Goal: Task Accomplishment & Management: Manage account settings

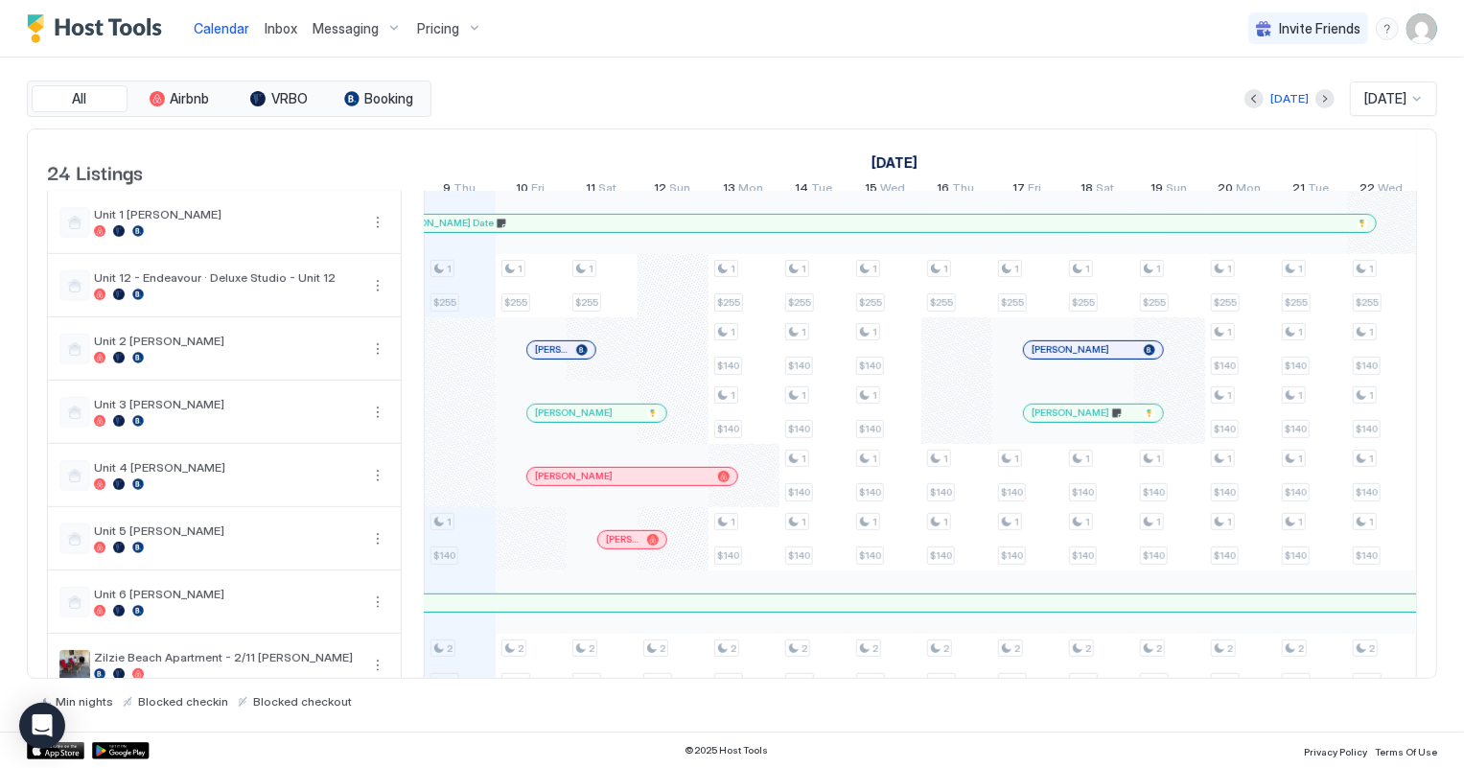
scroll to position [959, 0]
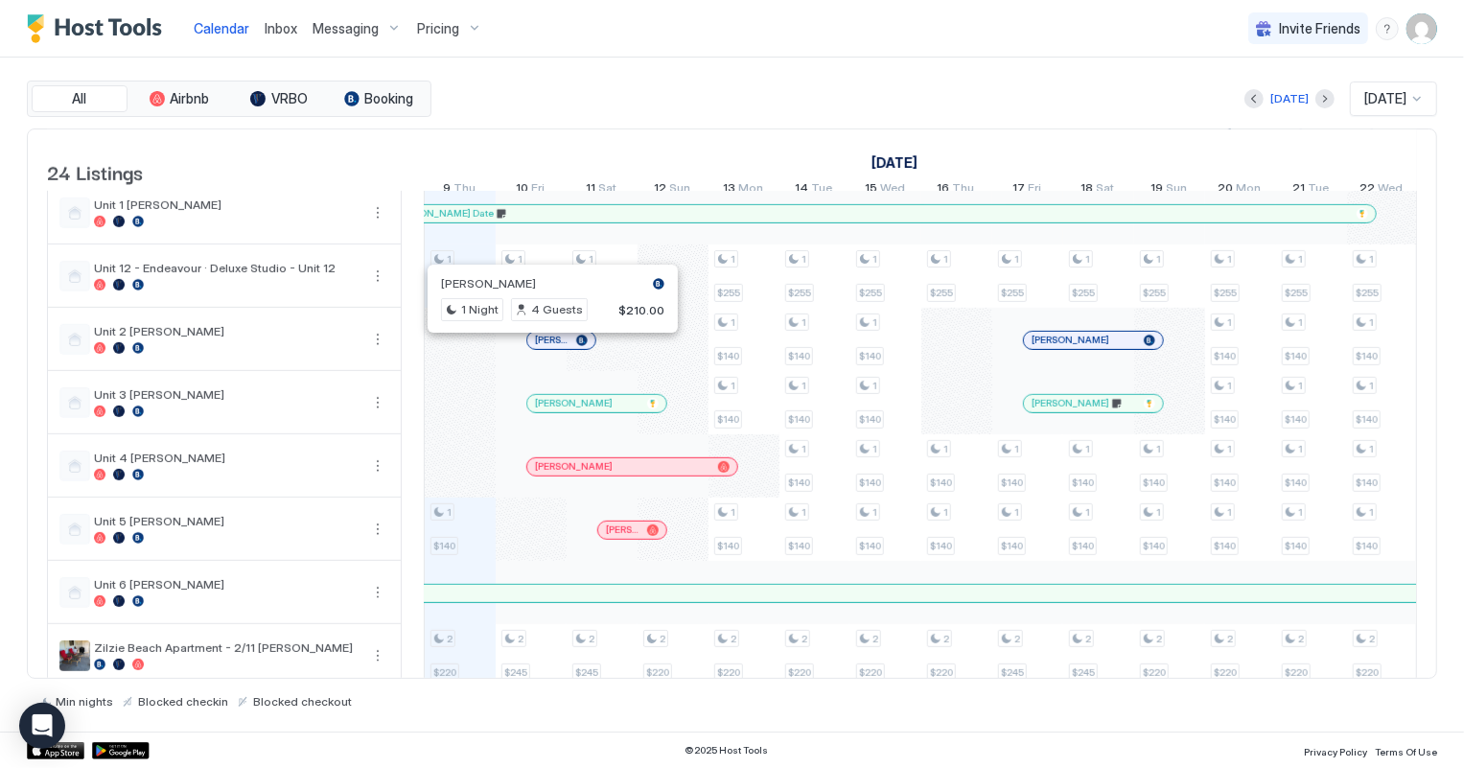
click at [546, 348] on div at bounding box center [547, 340] width 15 height 15
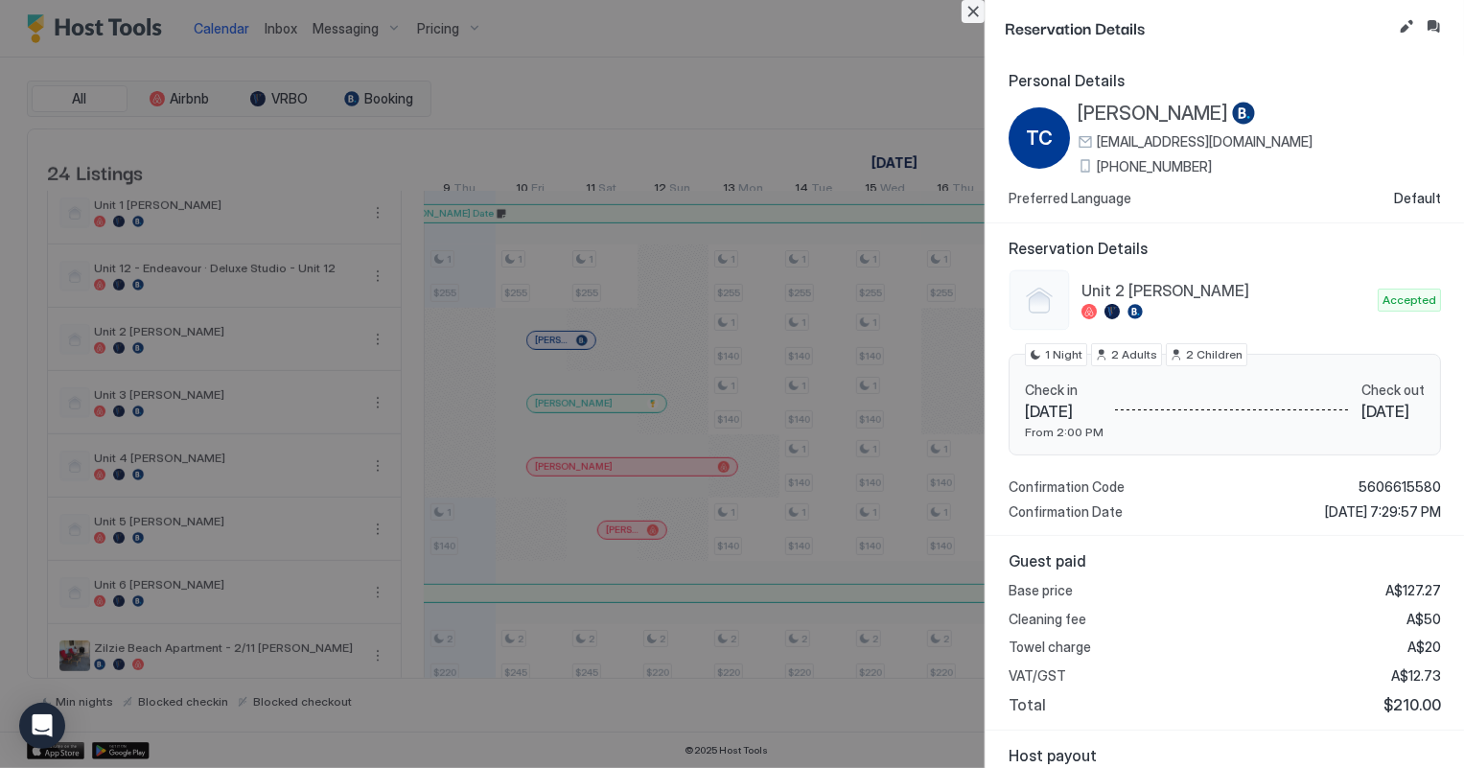
click at [971, 11] on button "Close" at bounding box center [972, 11] width 23 height 23
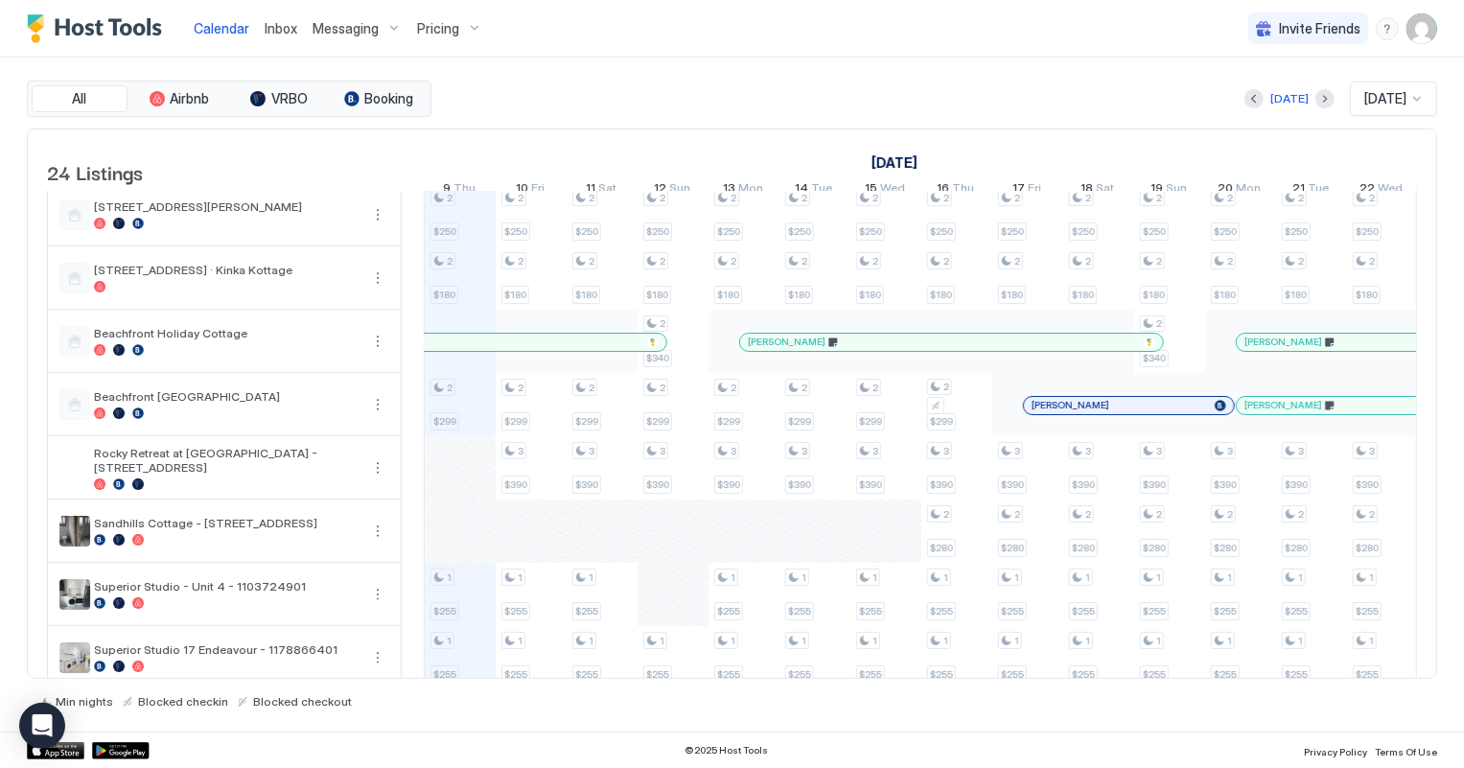
scroll to position [86, 0]
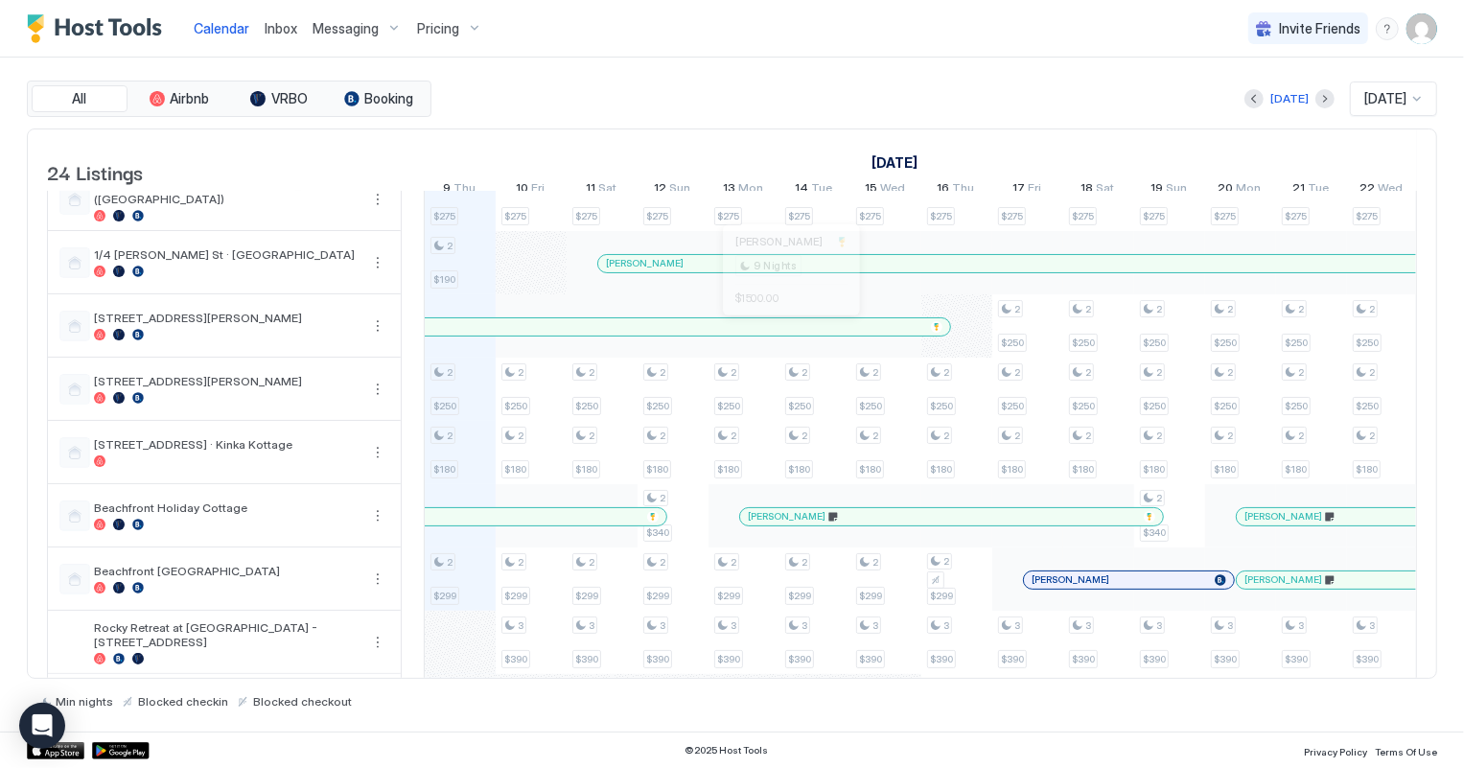
click at [779, 332] on div at bounding box center [780, 326] width 15 height 15
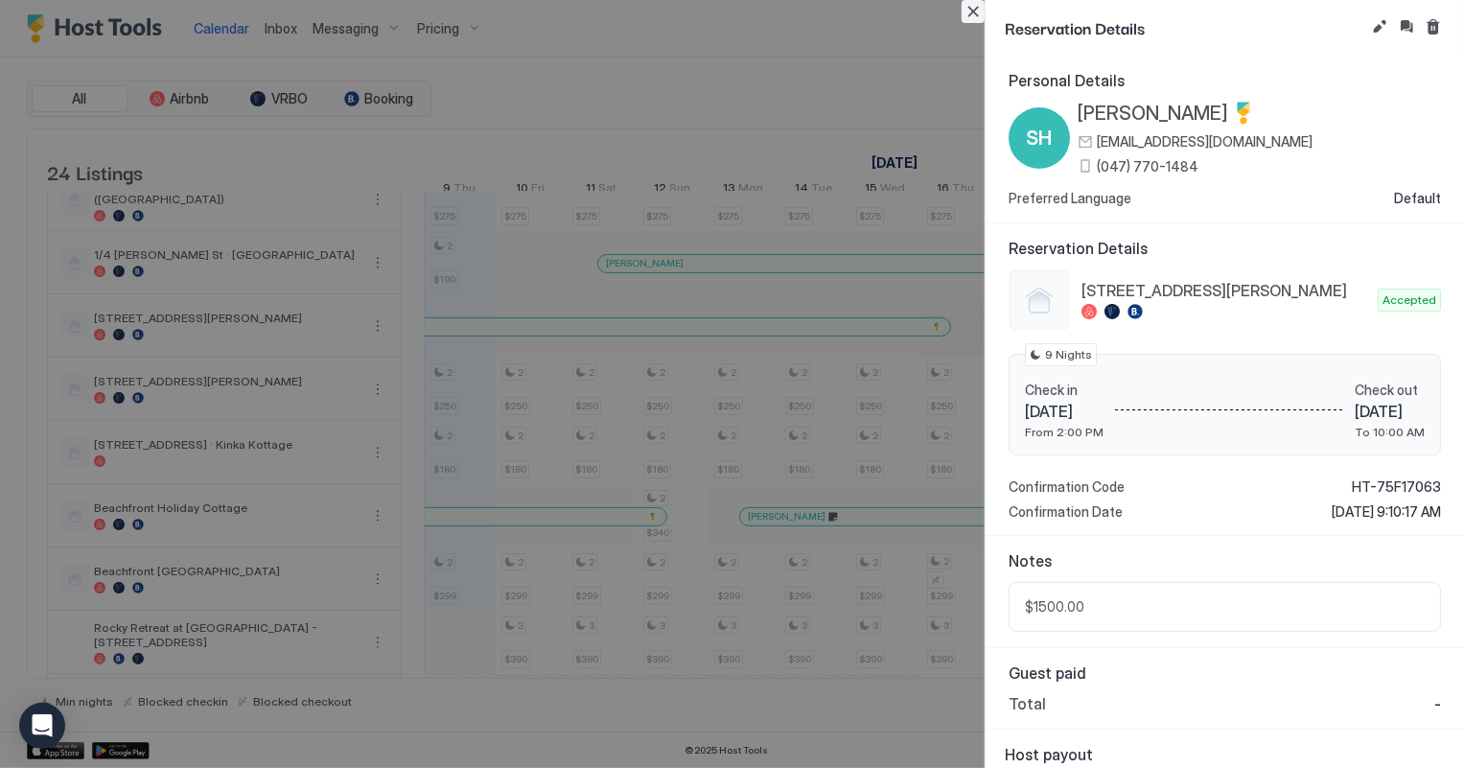
click at [971, 9] on button "Close" at bounding box center [972, 11] width 23 height 23
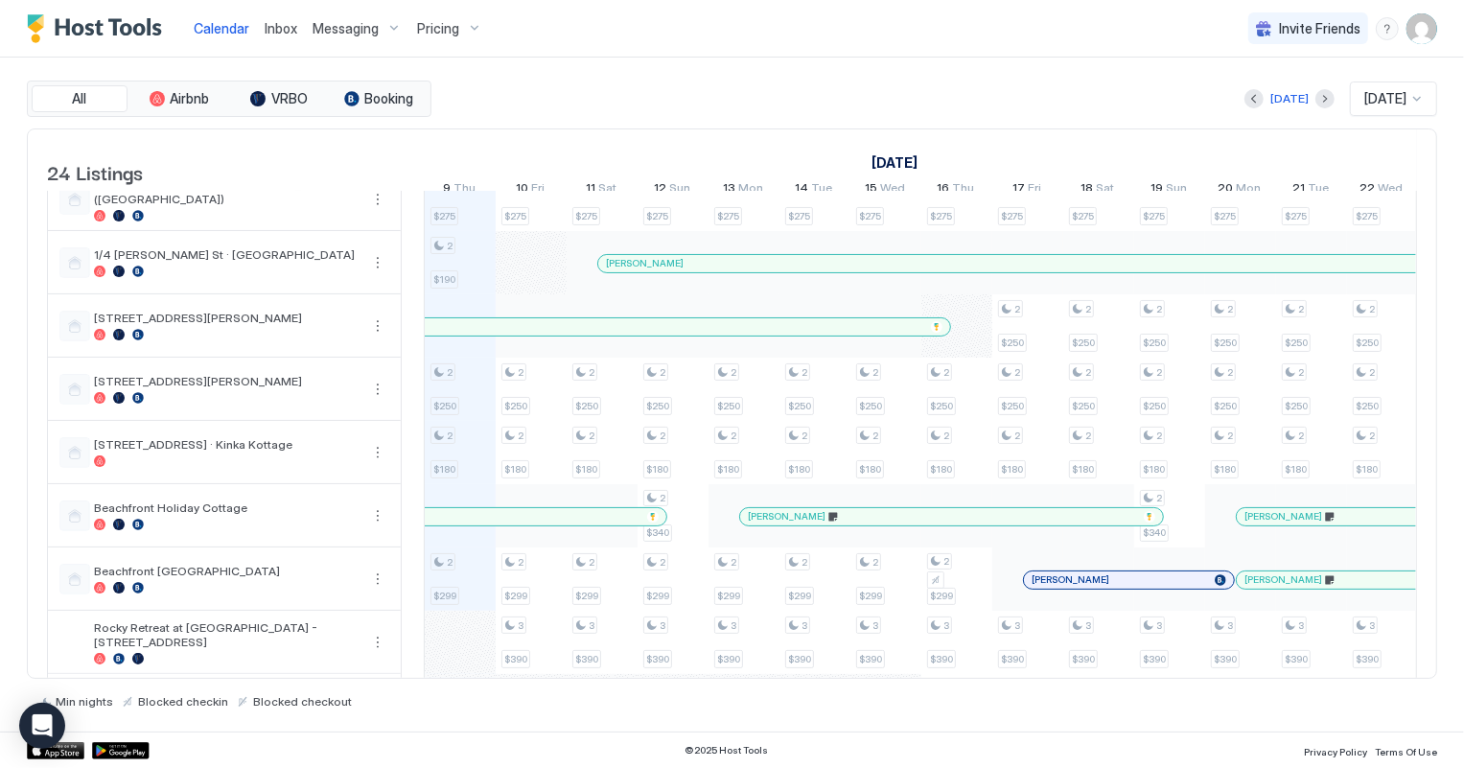
click at [887, 335] on div "[PERSON_NAME]" at bounding box center [631, 326] width 635 height 17
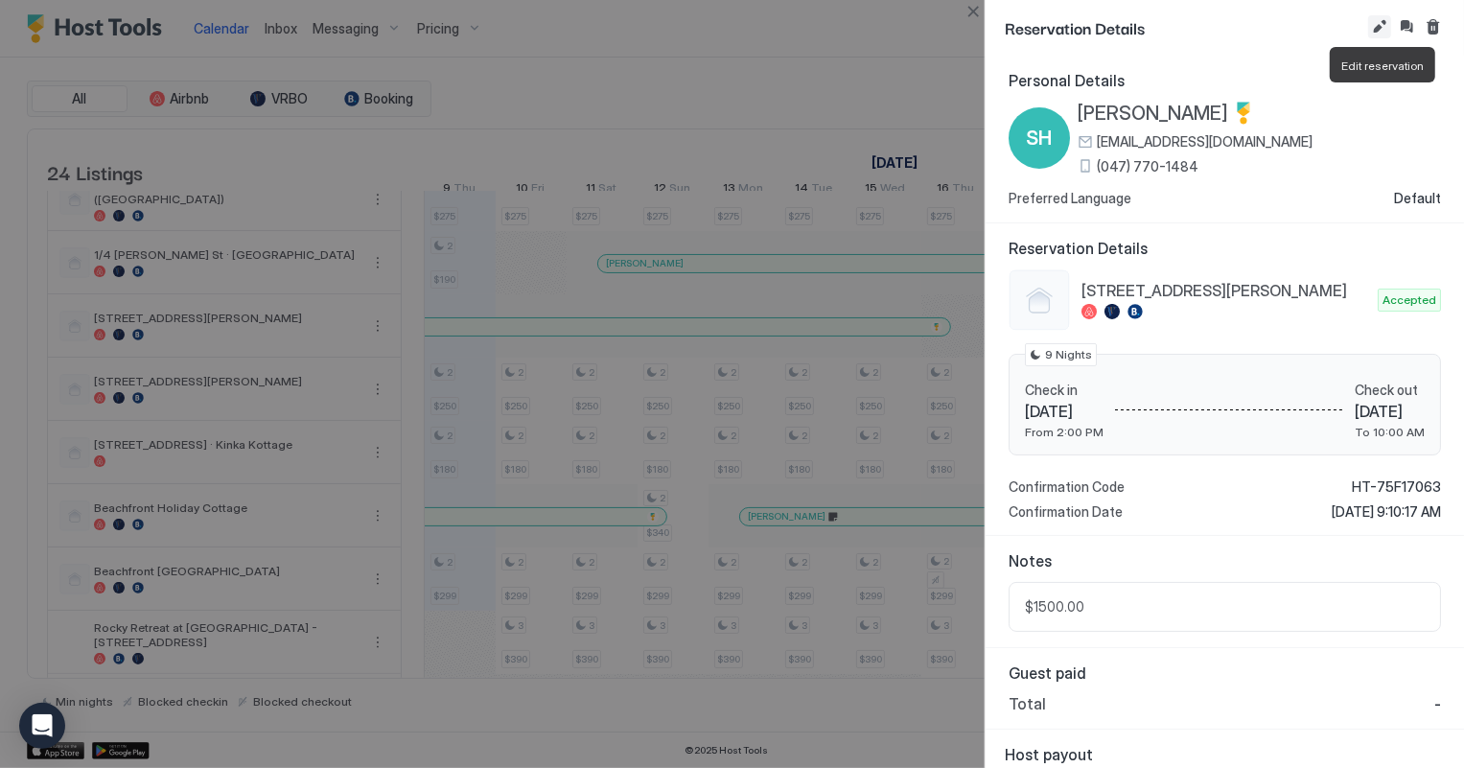
click at [1372, 26] on button "Edit reservation" at bounding box center [1379, 26] width 23 height 23
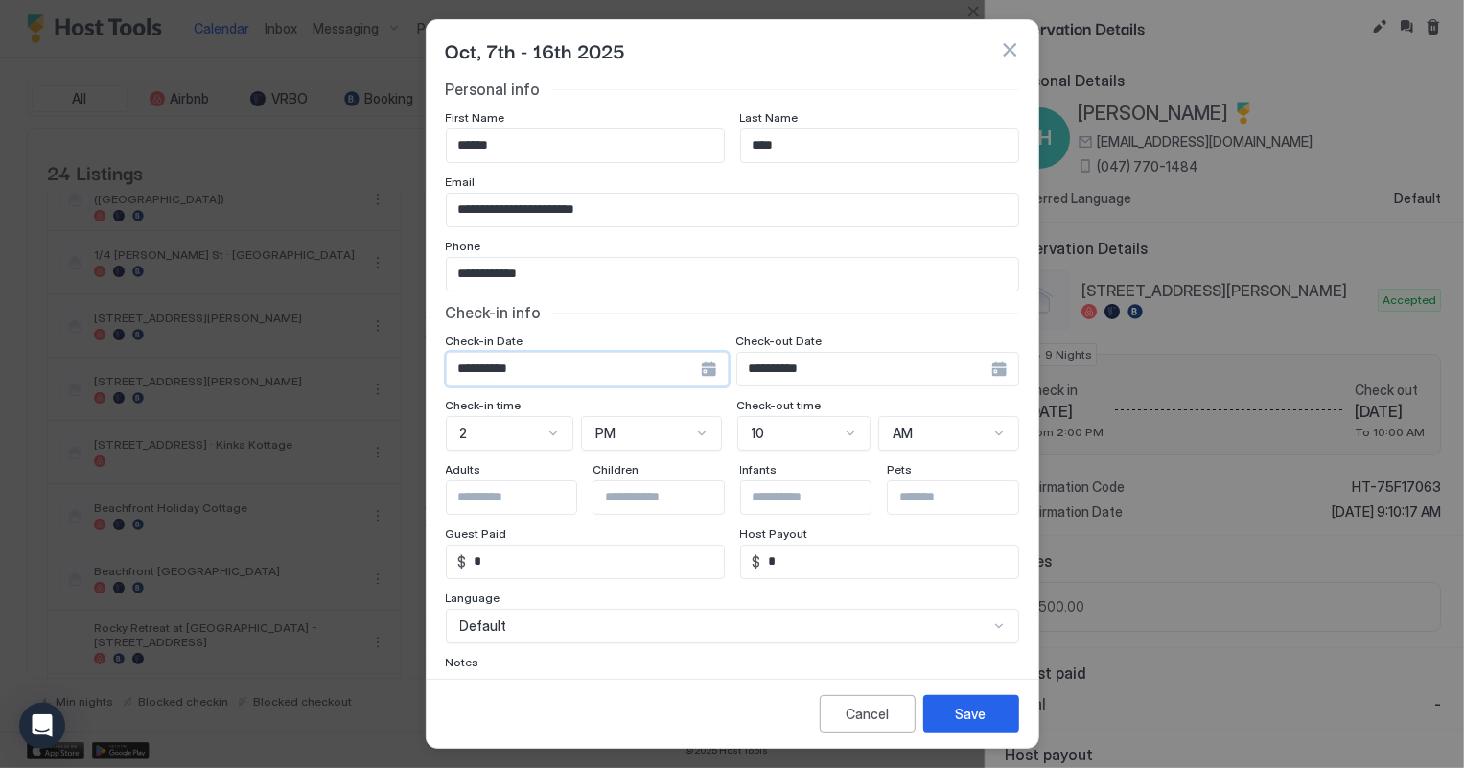
click at [675, 367] on input "**********" at bounding box center [574, 369] width 254 height 33
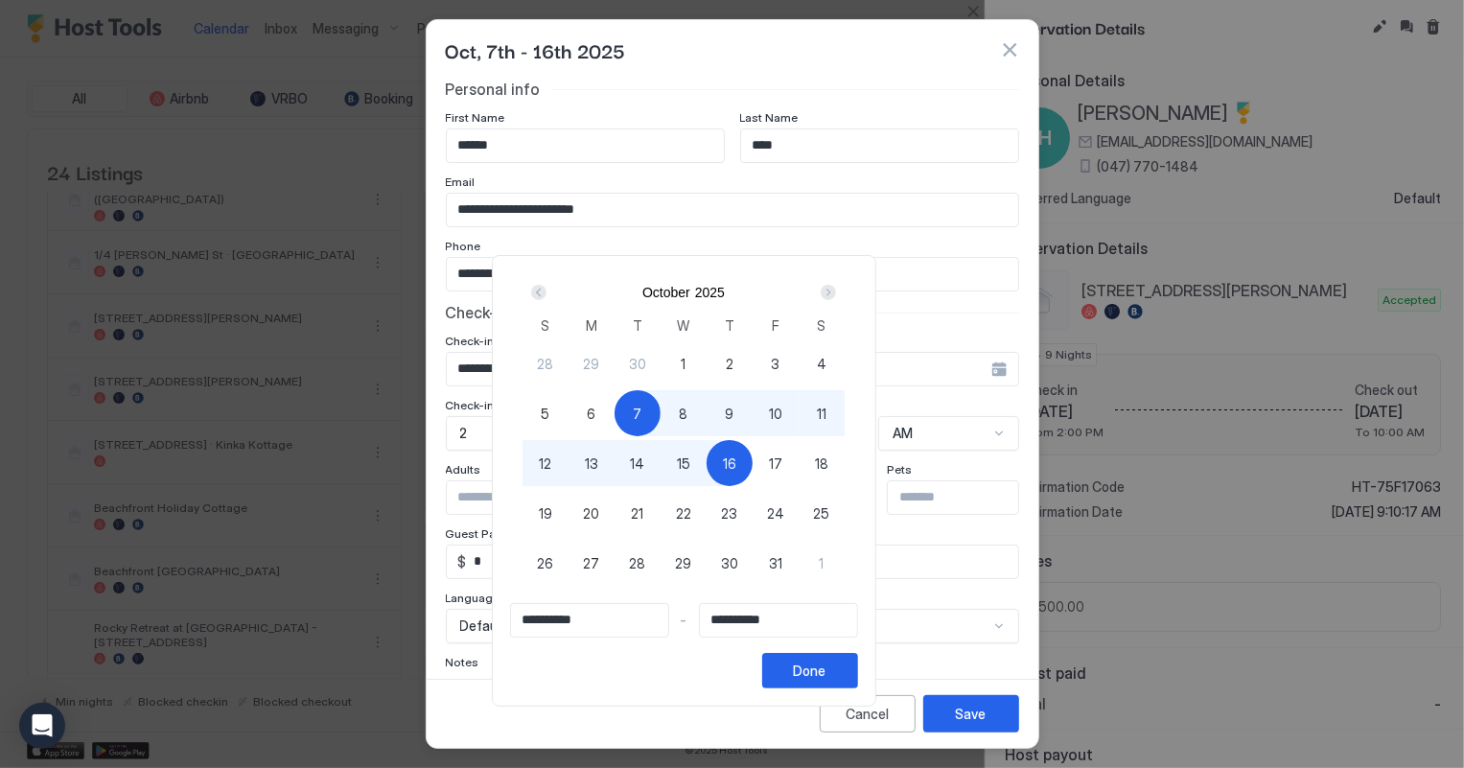
click at [660, 411] on div "7" at bounding box center [637, 413] width 46 height 46
click at [600, 504] on span "20" at bounding box center [592, 513] width 16 height 20
type input "**********"
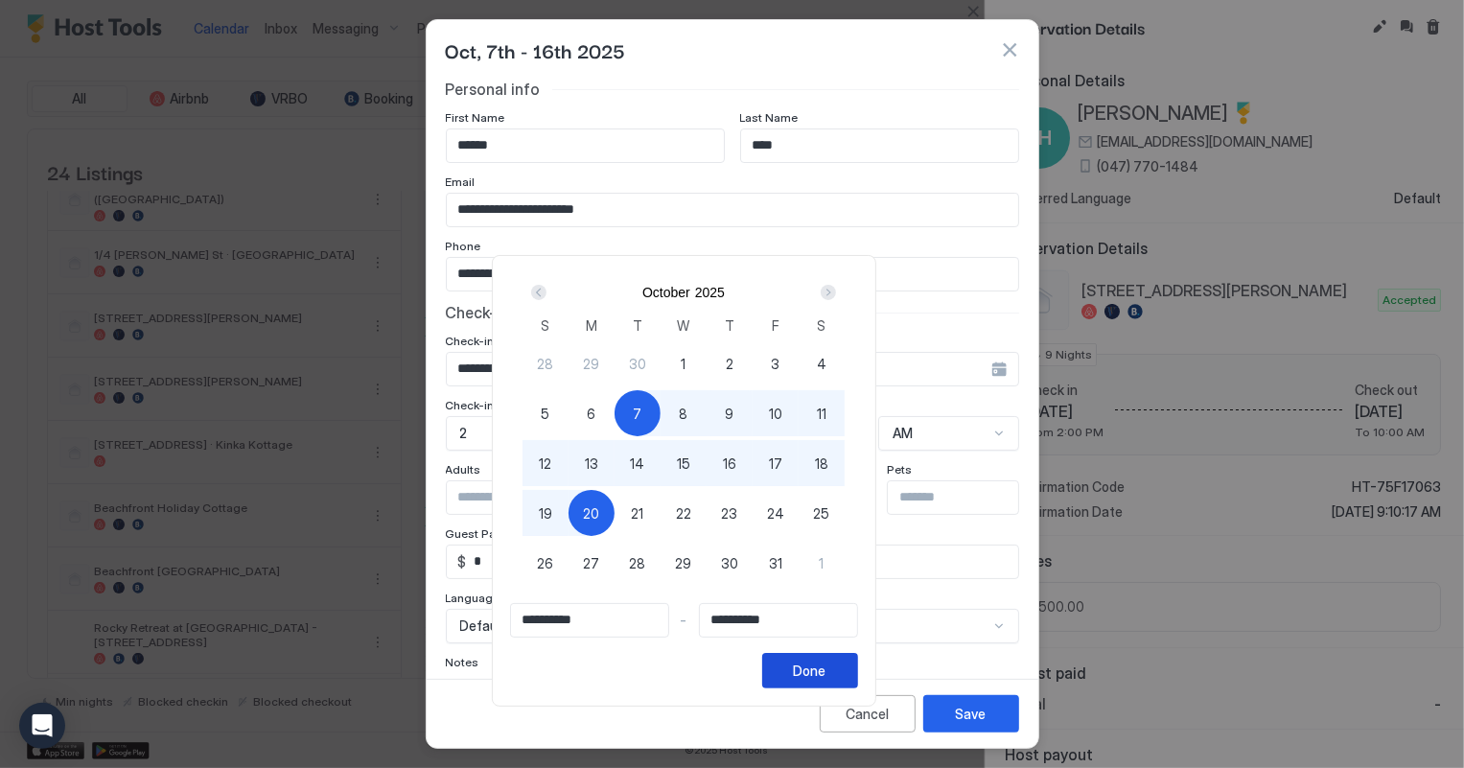
click at [826, 672] on div "Done" at bounding box center [810, 670] width 33 height 20
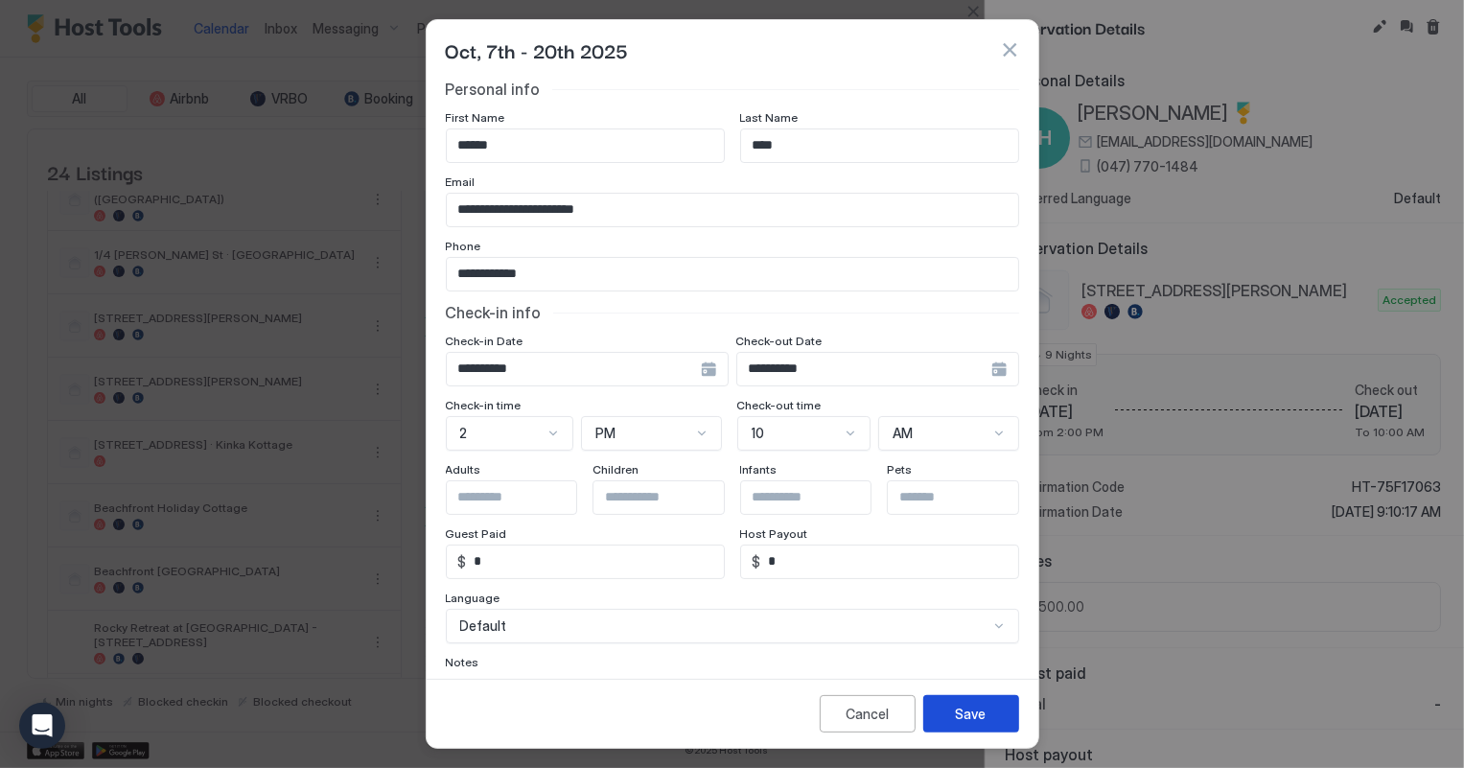
click at [970, 708] on div "Save" at bounding box center [971, 714] width 31 height 20
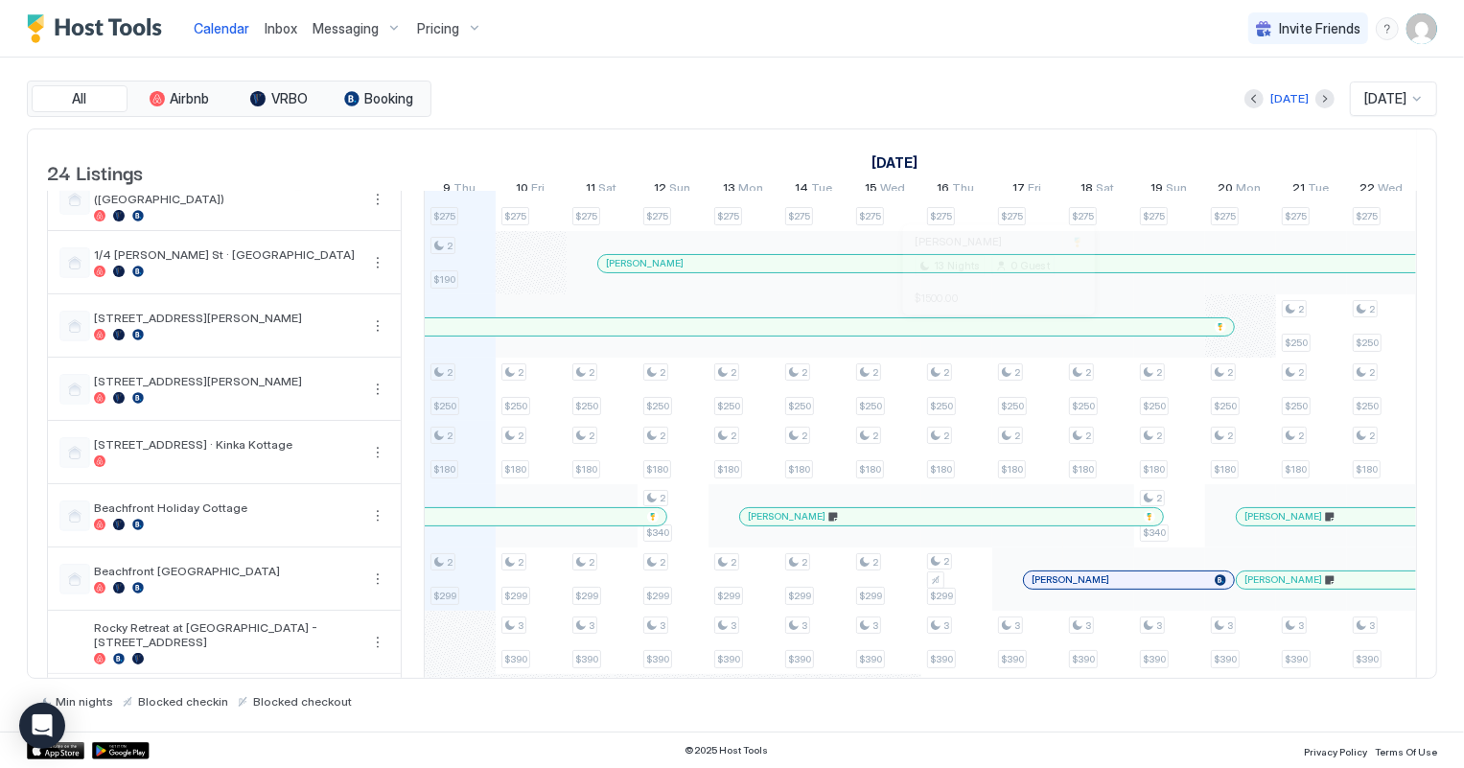
click at [995, 335] on div at bounding box center [995, 326] width 15 height 15
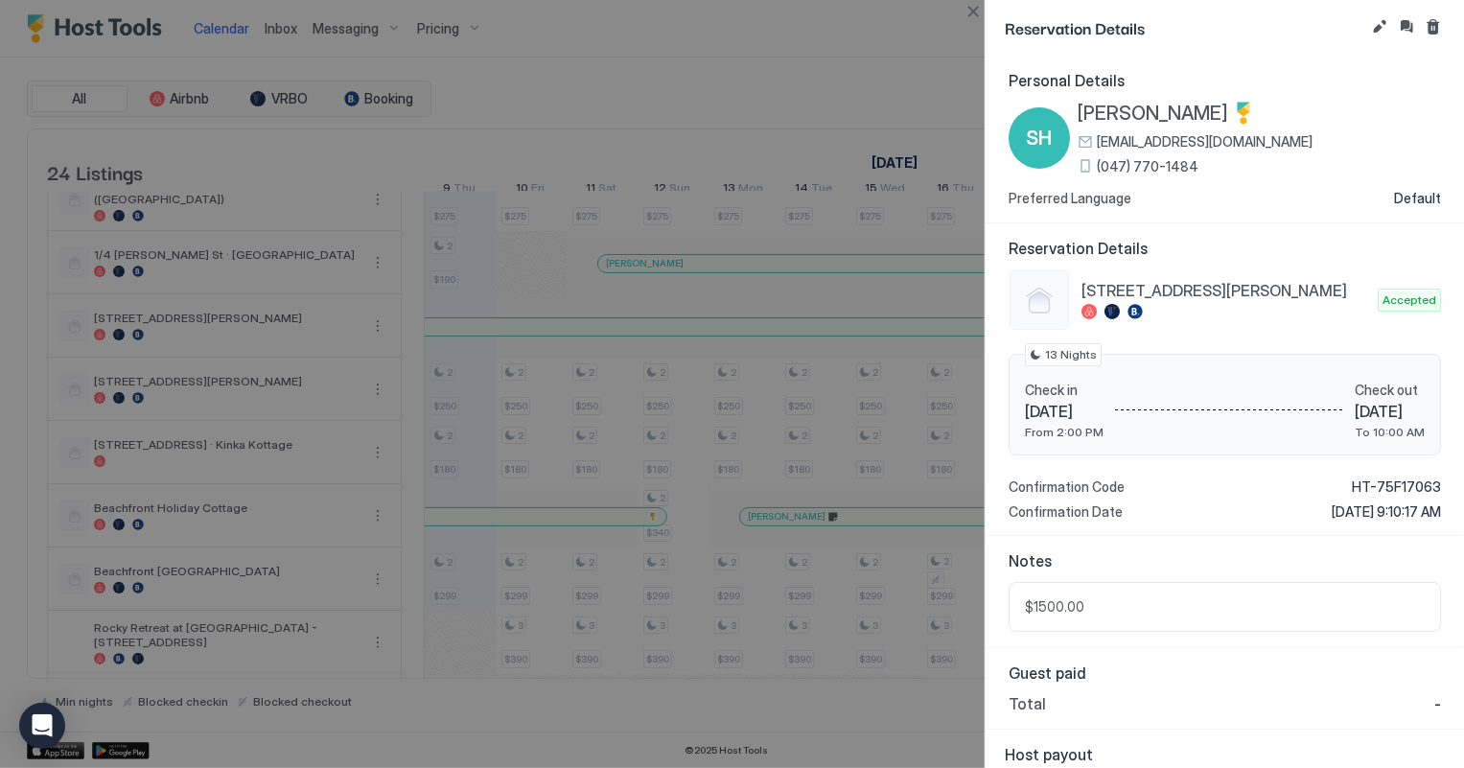
click at [1106, 605] on span "$1500.00" at bounding box center [1225, 606] width 400 height 17
click at [1380, 26] on button "Edit reservation" at bounding box center [1379, 26] width 23 height 23
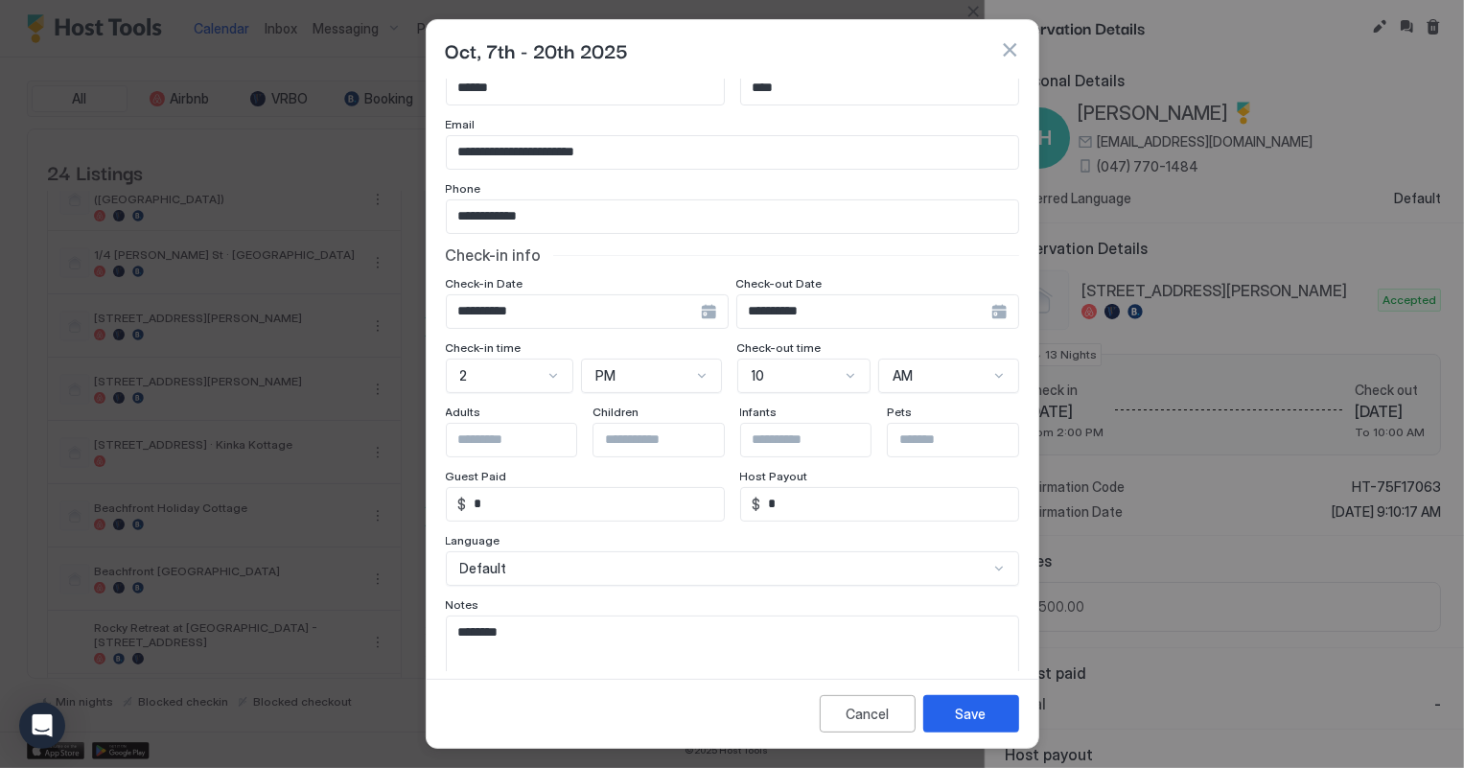
scroll to position [115, 0]
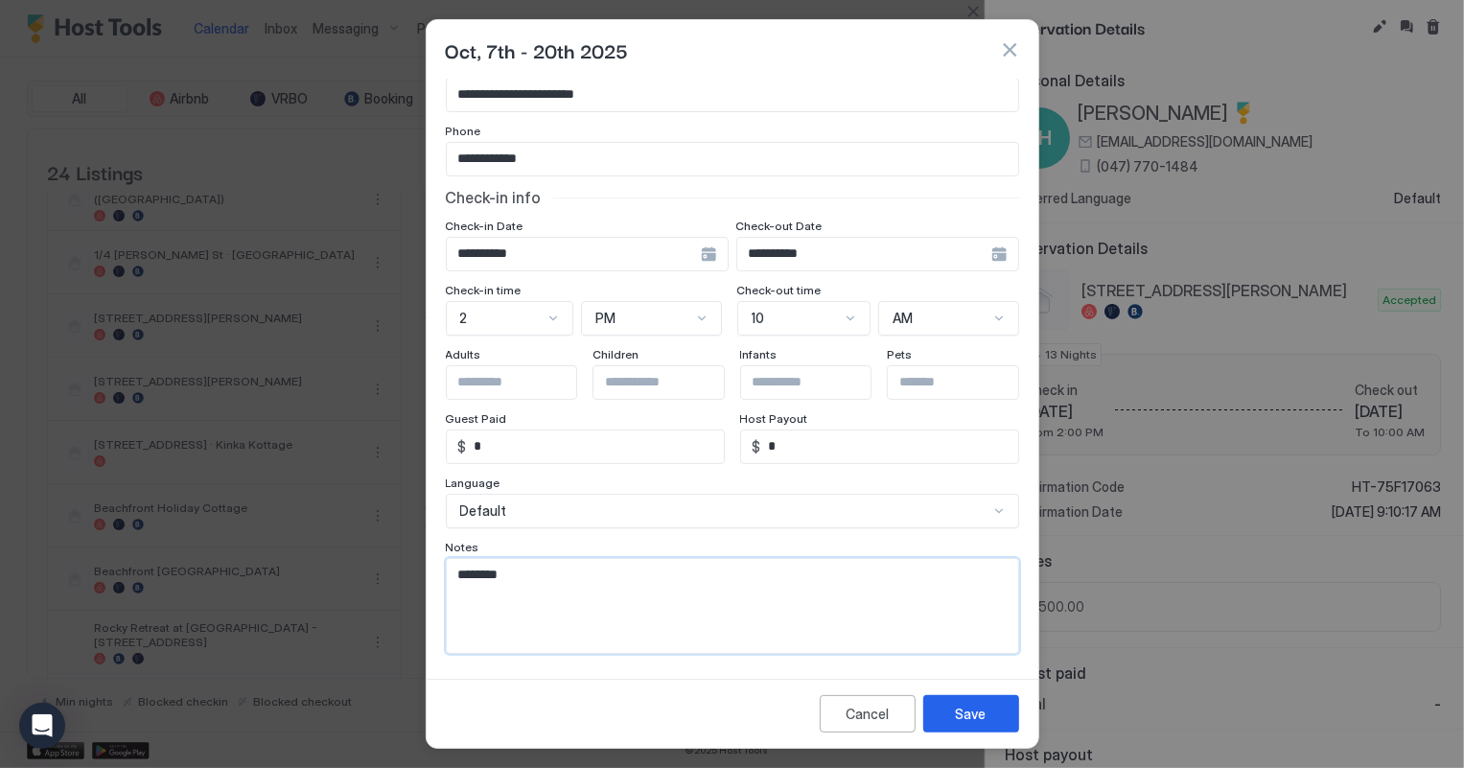
click at [564, 585] on textarea "********" at bounding box center [726, 606] width 559 height 94
click at [638, 589] on textarea "**********" at bounding box center [726, 606] width 559 height 94
click at [646, 588] on textarea "**********" at bounding box center [726, 606] width 559 height 94
type textarea "**********"
click at [970, 705] on div "Save" at bounding box center [971, 714] width 31 height 20
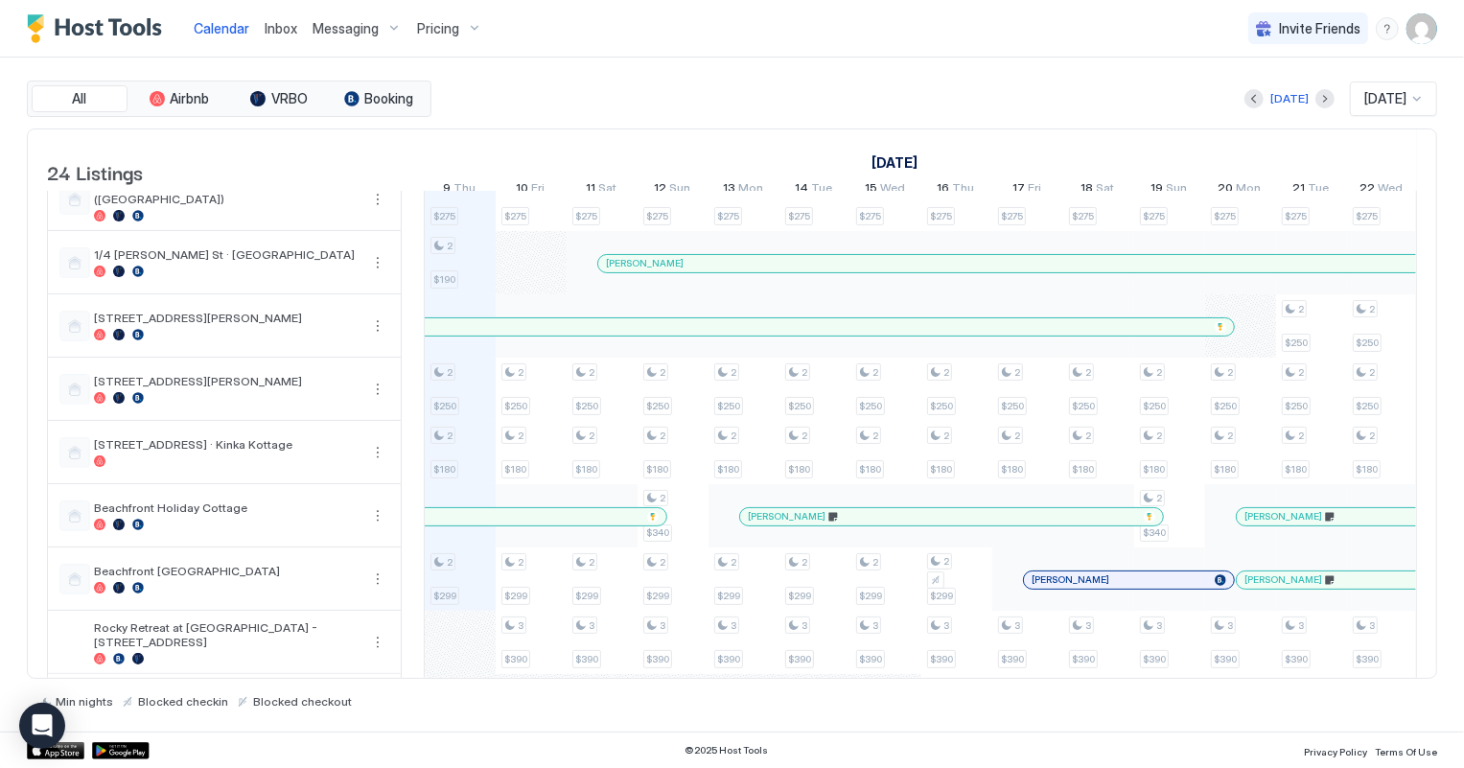
click at [279, 22] on span "Inbox" at bounding box center [281, 28] width 33 height 16
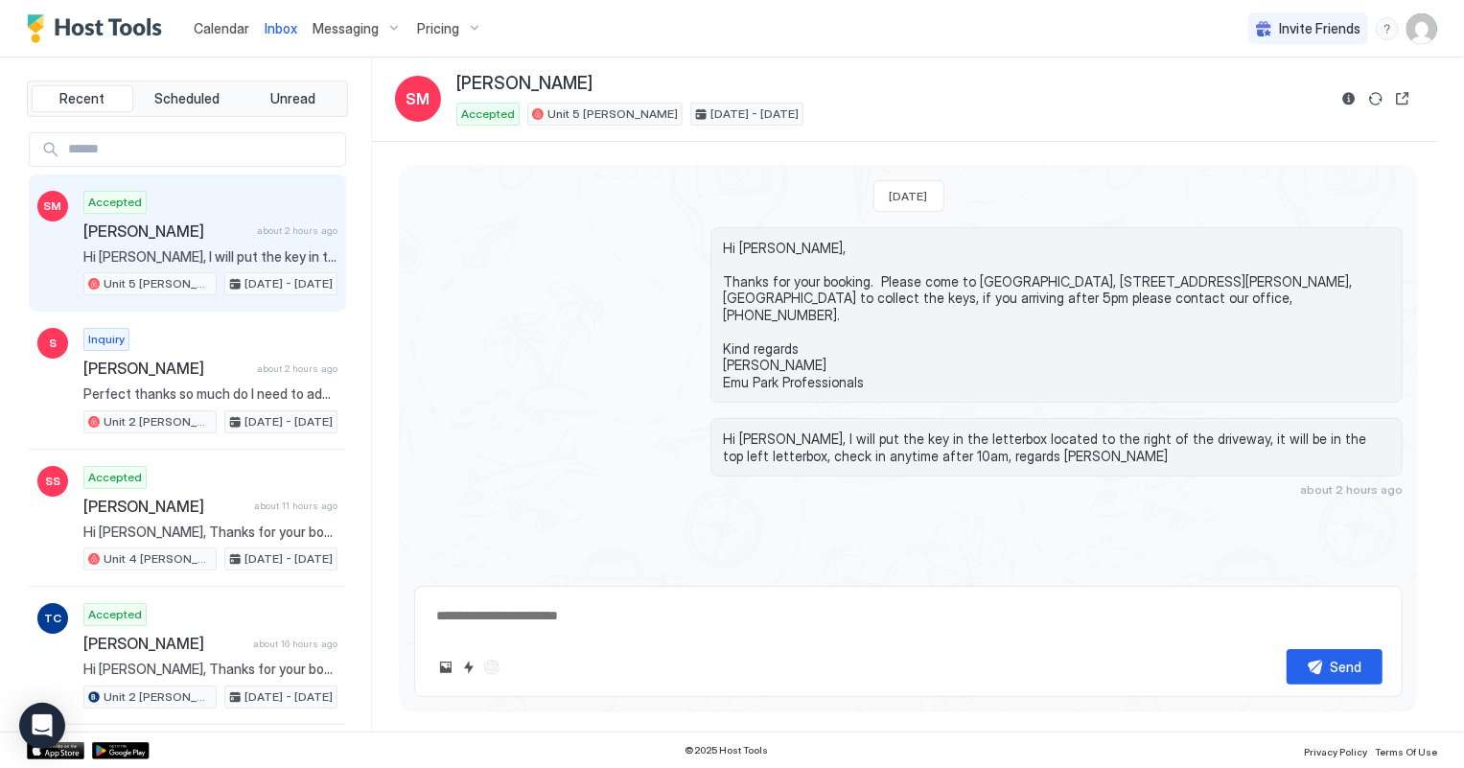
click at [231, 25] on span "Calendar" at bounding box center [222, 28] width 56 height 16
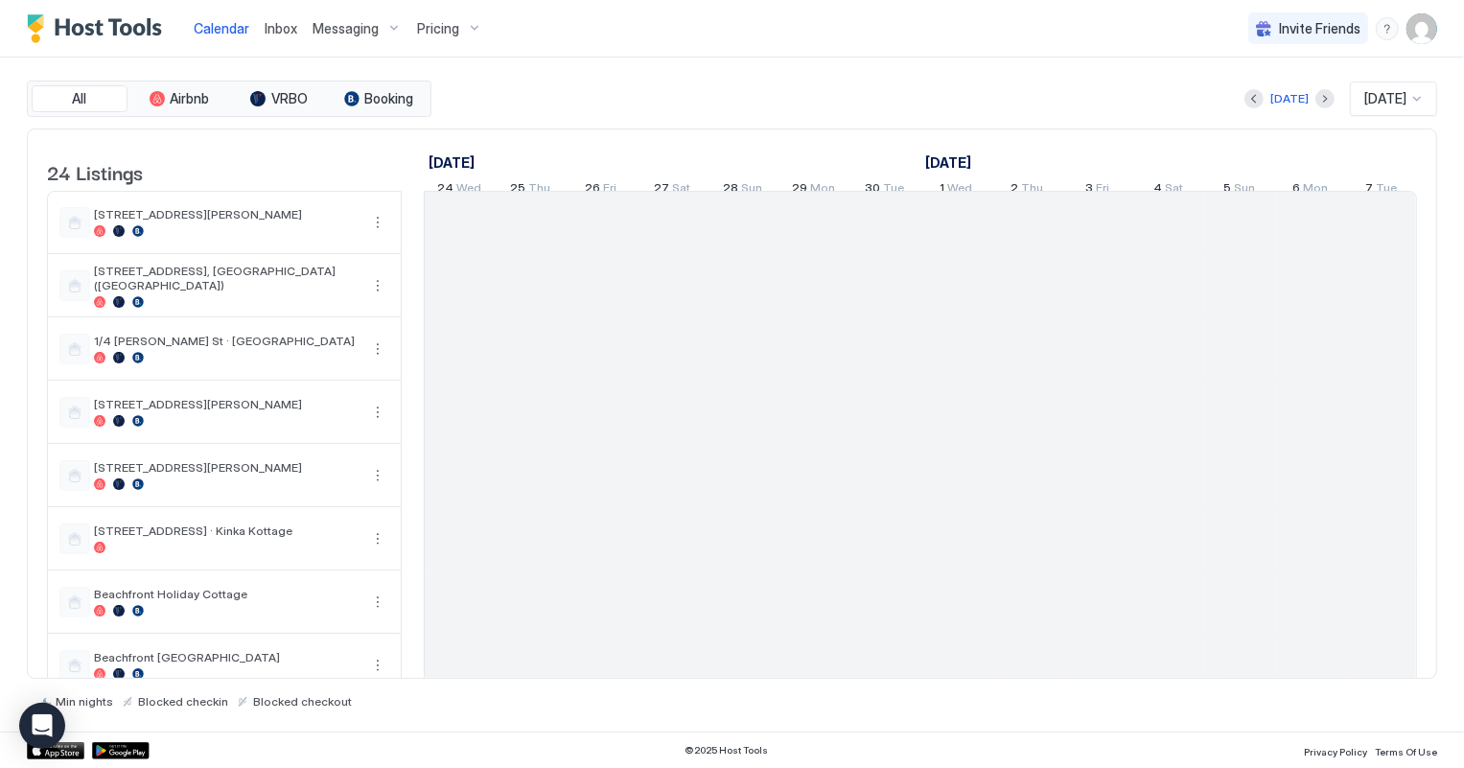
scroll to position [0, 1064]
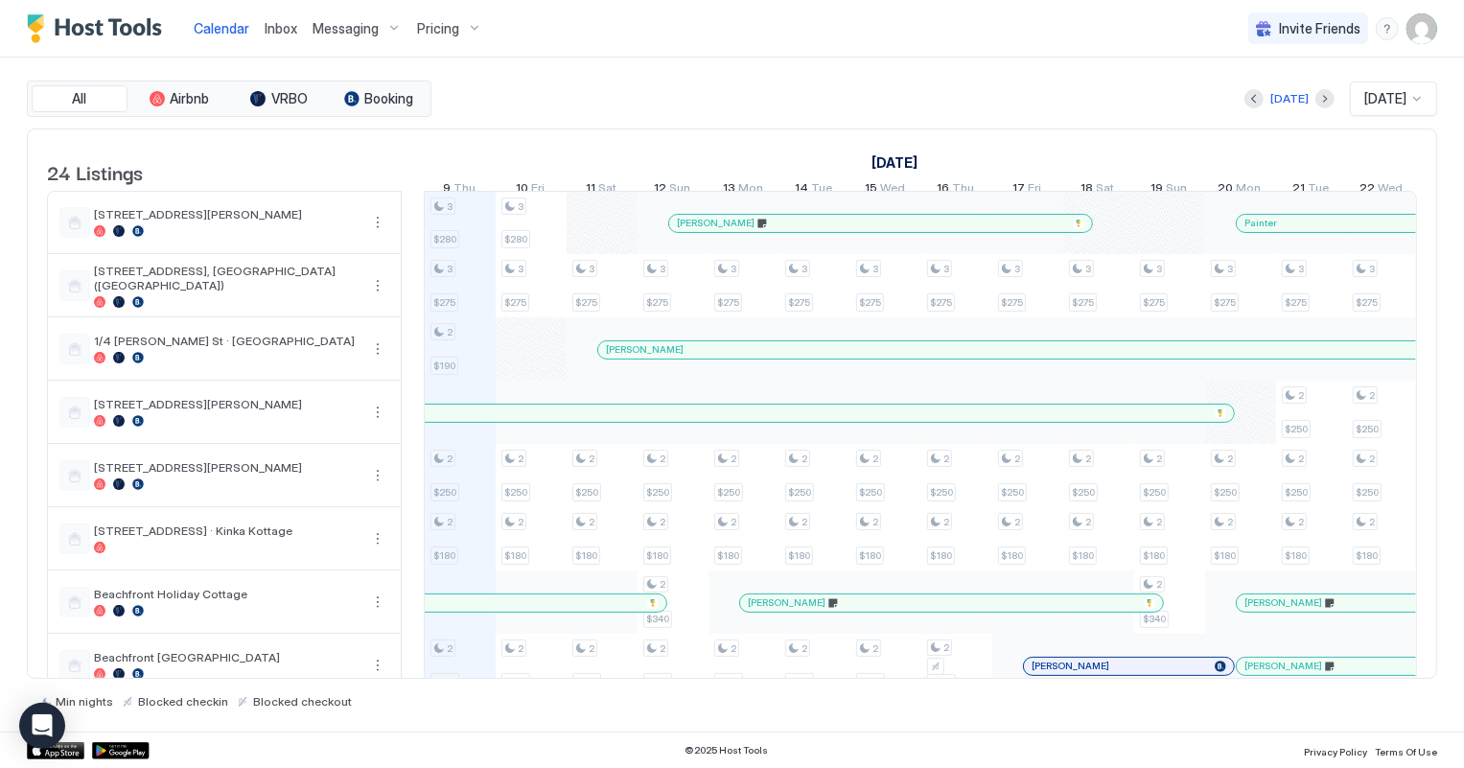
click at [1392, 102] on span "[DATE]" at bounding box center [1385, 98] width 42 height 17
click at [1390, 278] on span "[DATE]" at bounding box center [1382, 283] width 38 height 14
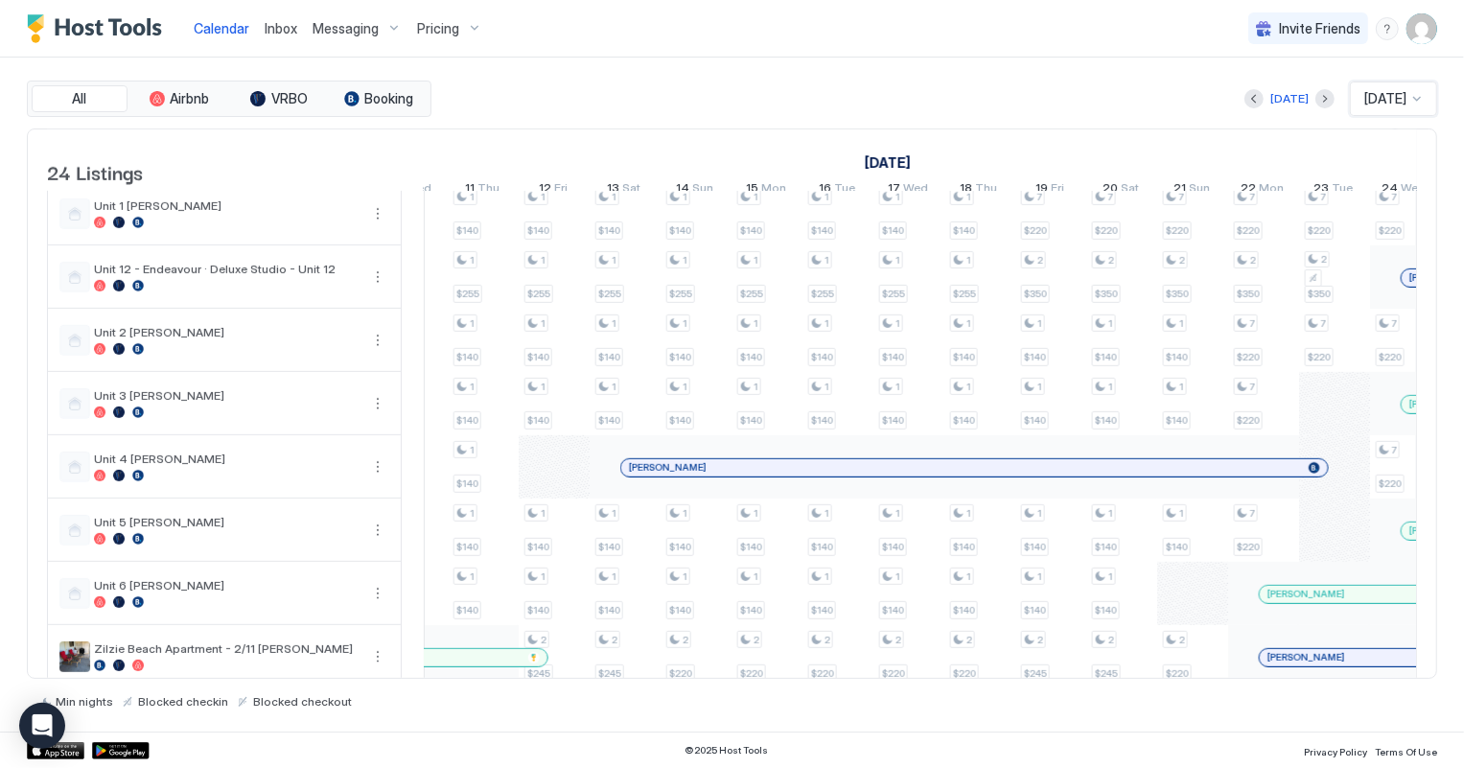
scroll to position [1045, 0]
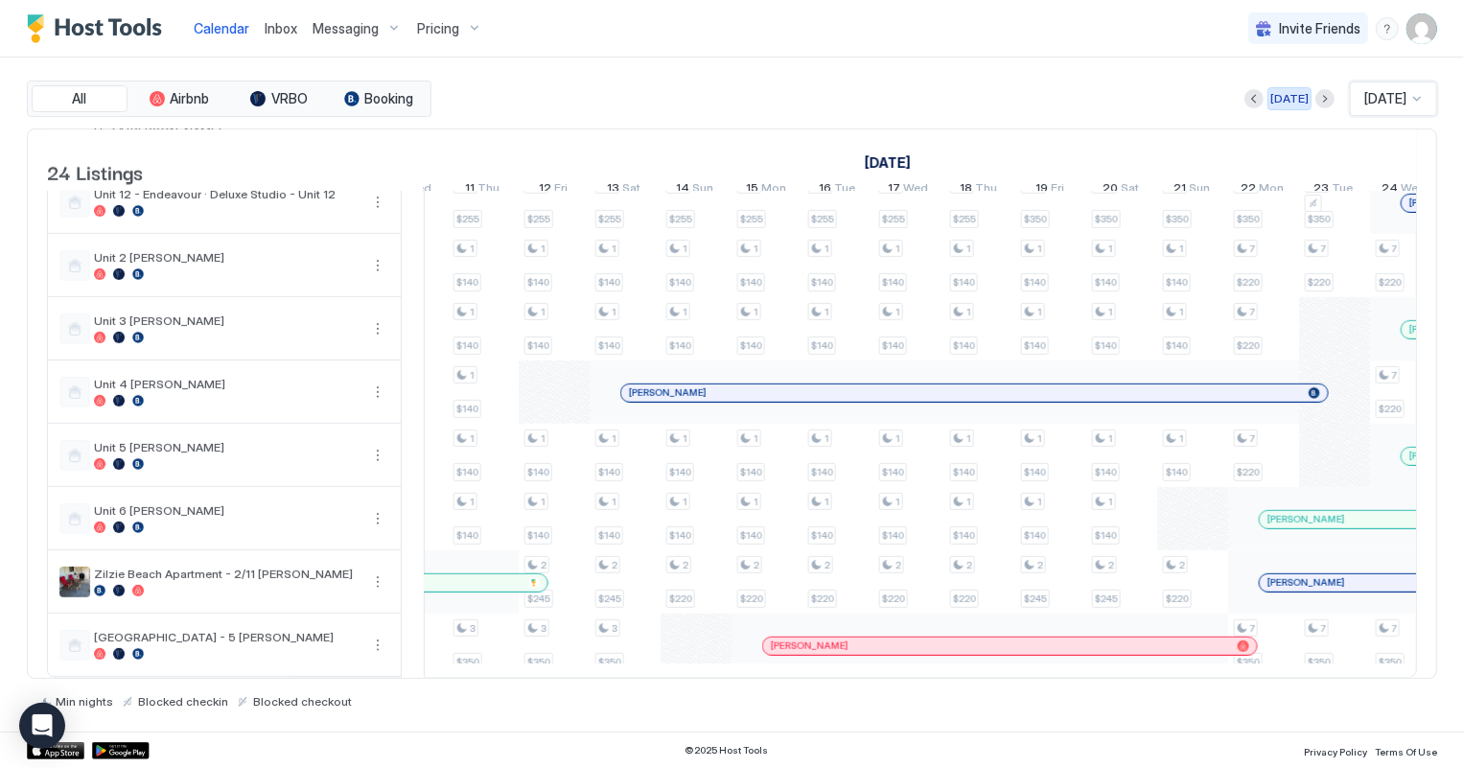
click at [1276, 94] on div "[DATE]" at bounding box center [1289, 98] width 38 height 17
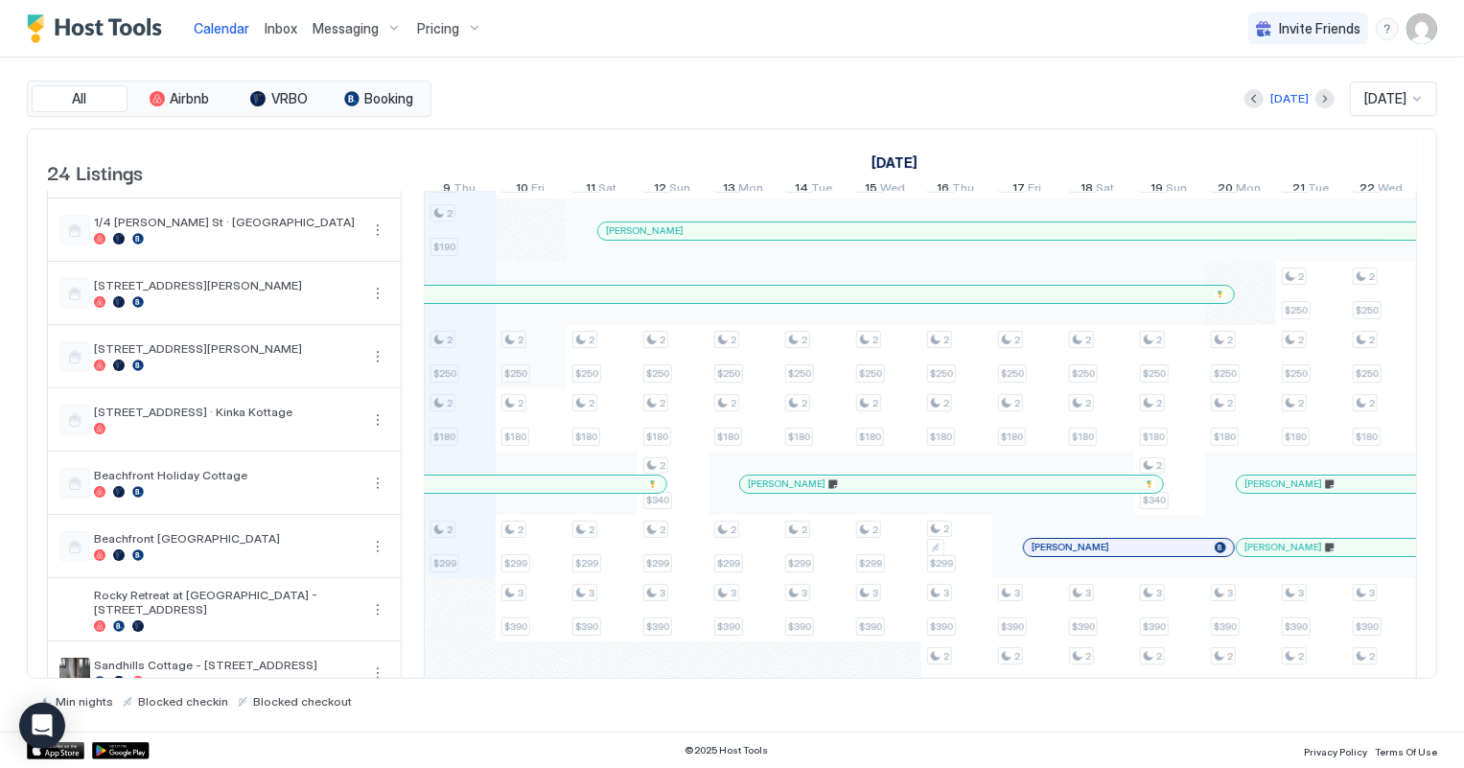
scroll to position [0, 0]
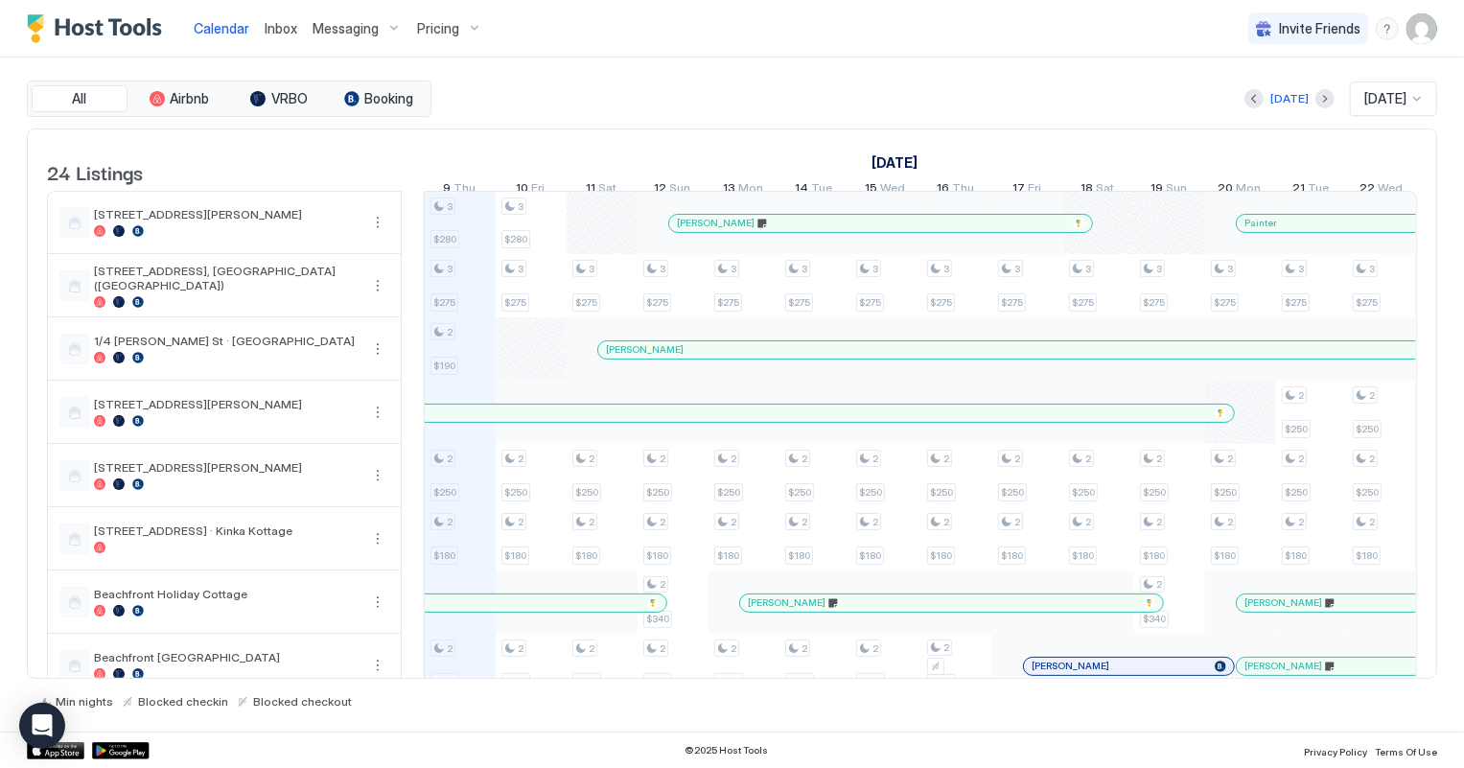
click at [281, 20] on span "Inbox" at bounding box center [281, 28] width 33 height 16
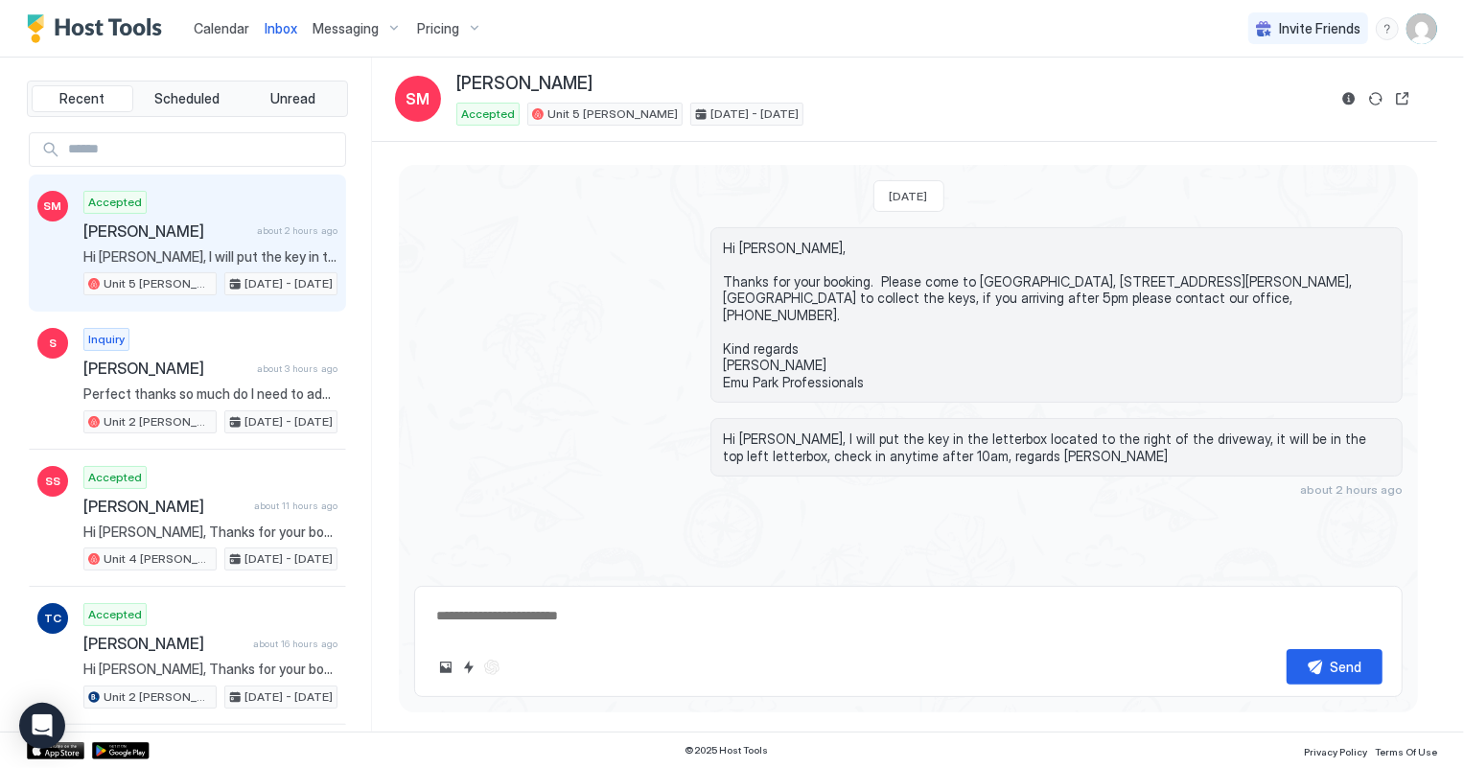
click at [208, 229] on span "[PERSON_NAME]" at bounding box center [166, 230] width 166 height 19
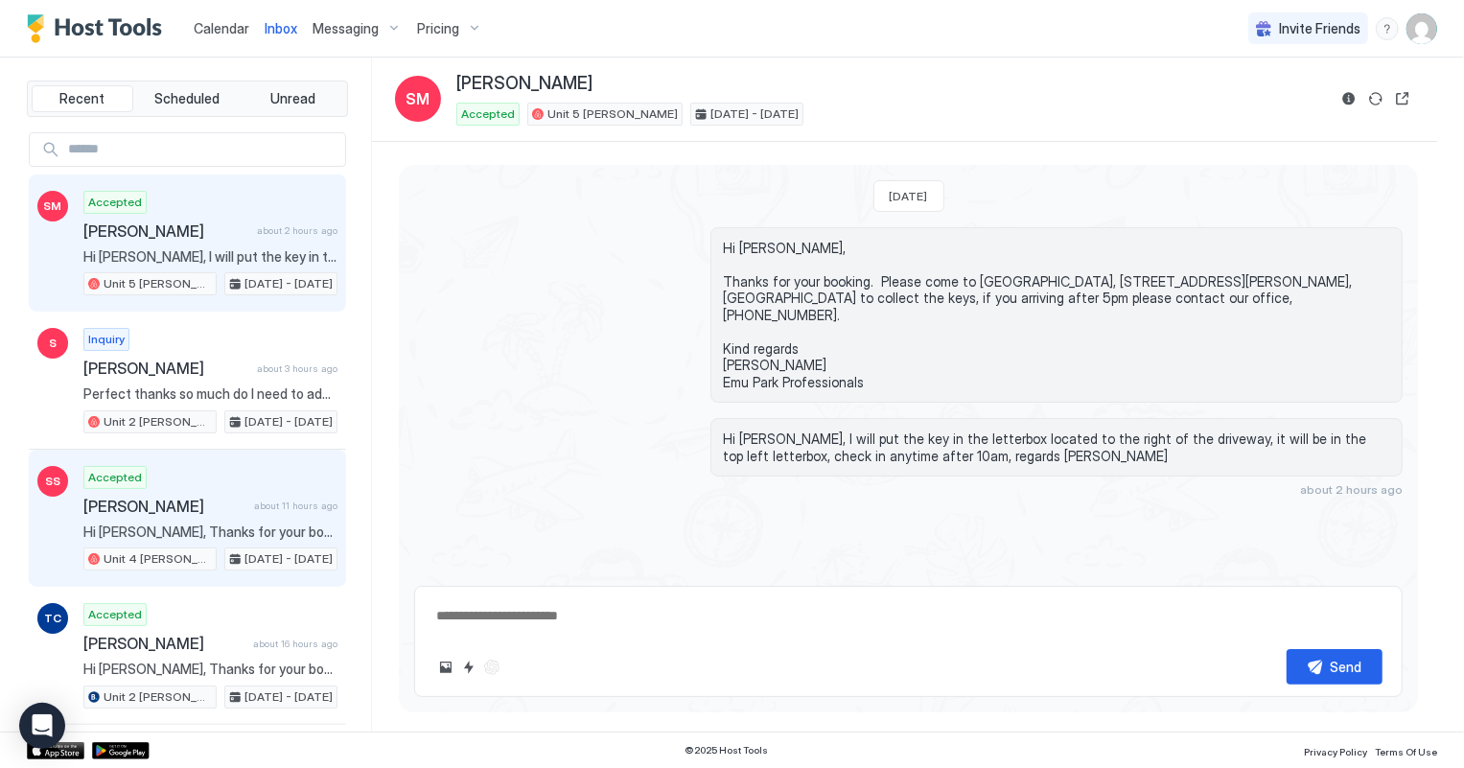
click at [231, 513] on span "[PERSON_NAME]" at bounding box center [164, 506] width 163 height 19
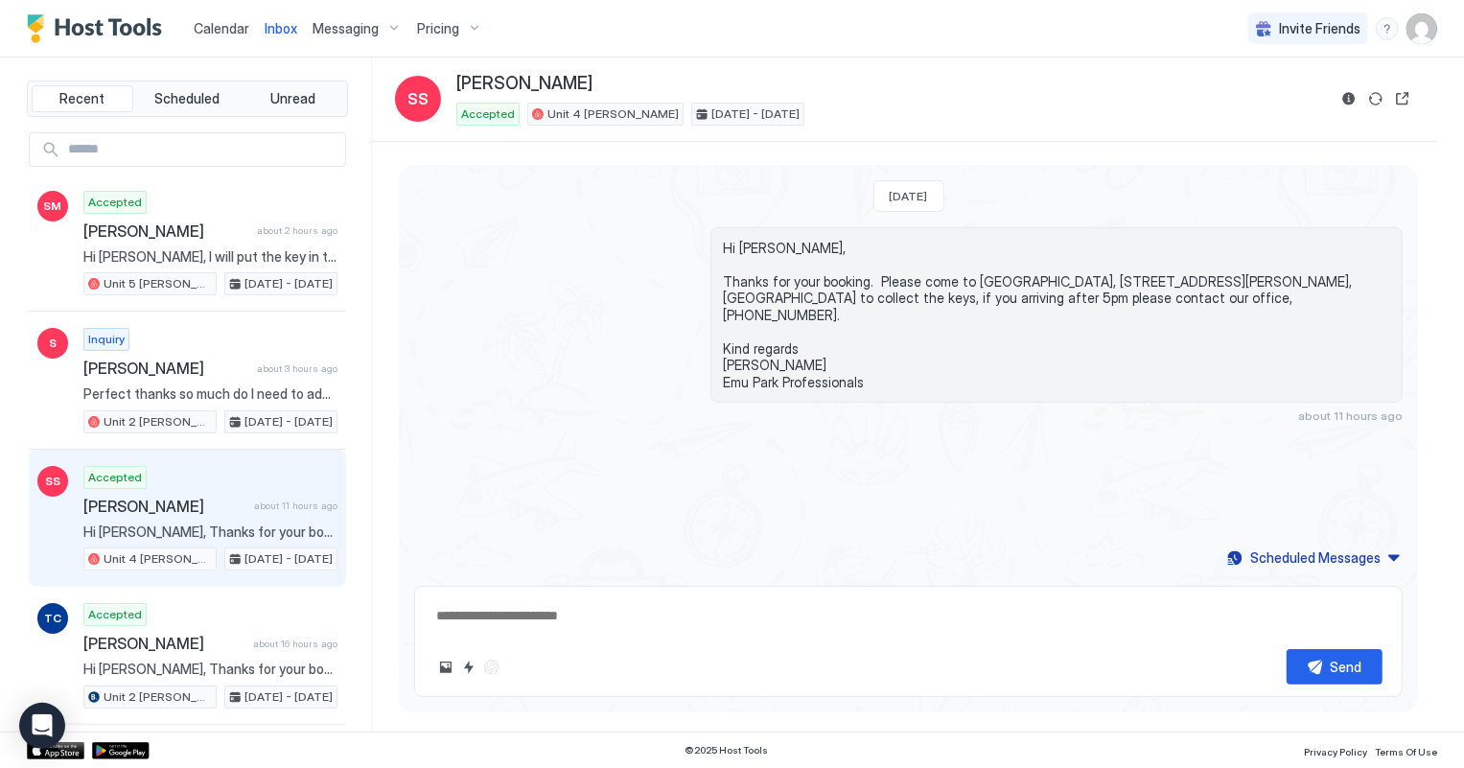
click at [215, 20] on span "Calendar" at bounding box center [222, 28] width 56 height 16
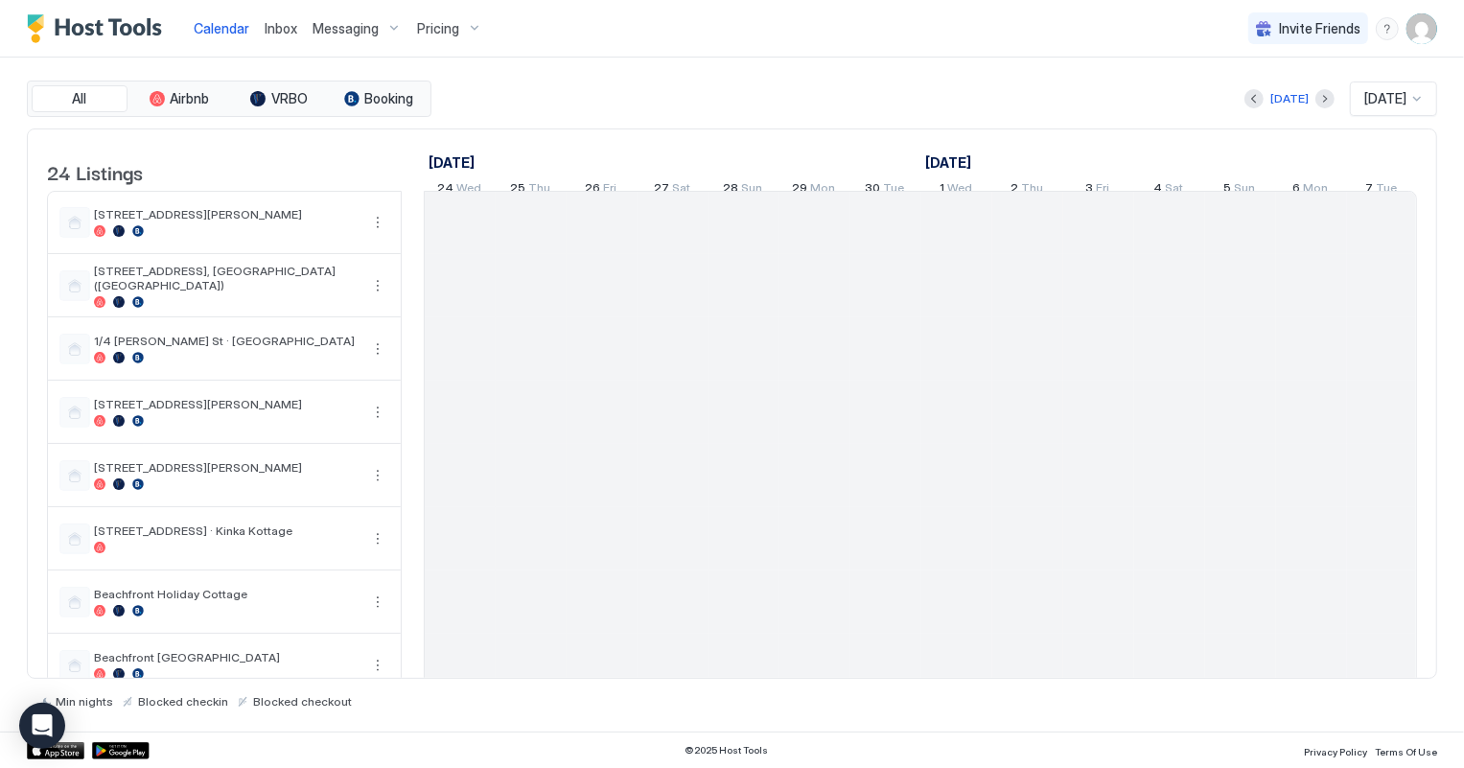
scroll to position [0, 1064]
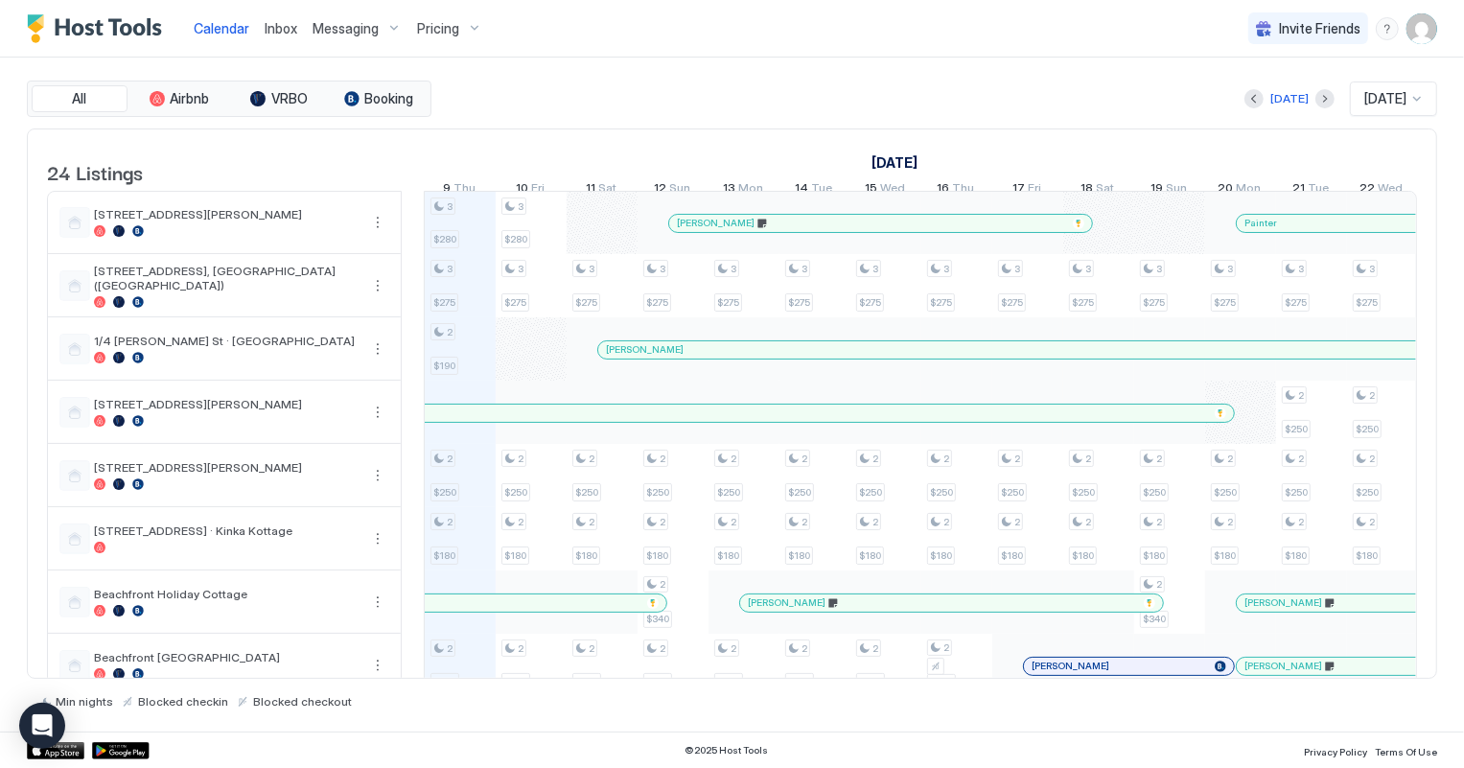
click at [1395, 103] on span "[DATE]" at bounding box center [1385, 98] width 42 height 17
click at [1395, 269] on div "[DATE]" at bounding box center [1393, 283] width 85 height 37
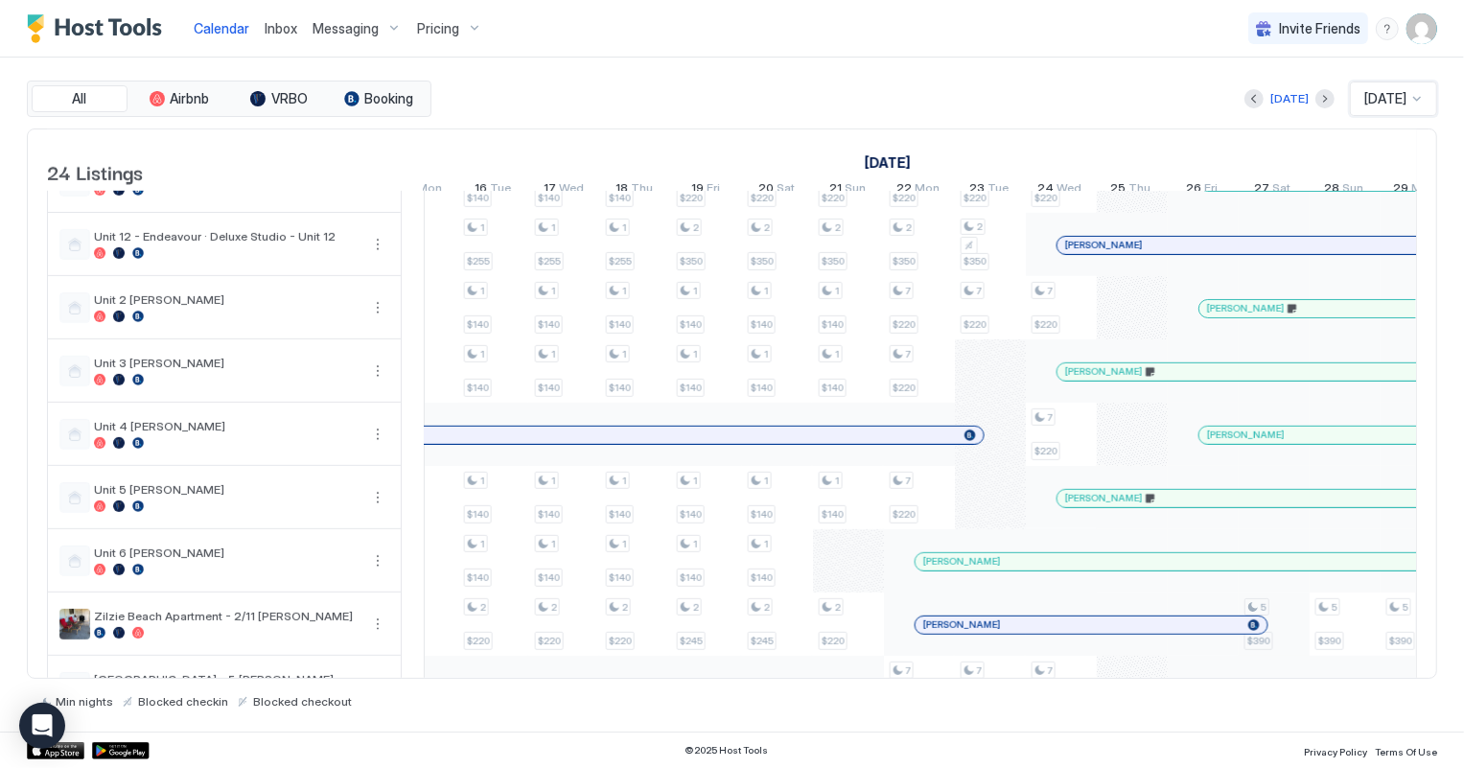
scroll to position [968, 0]
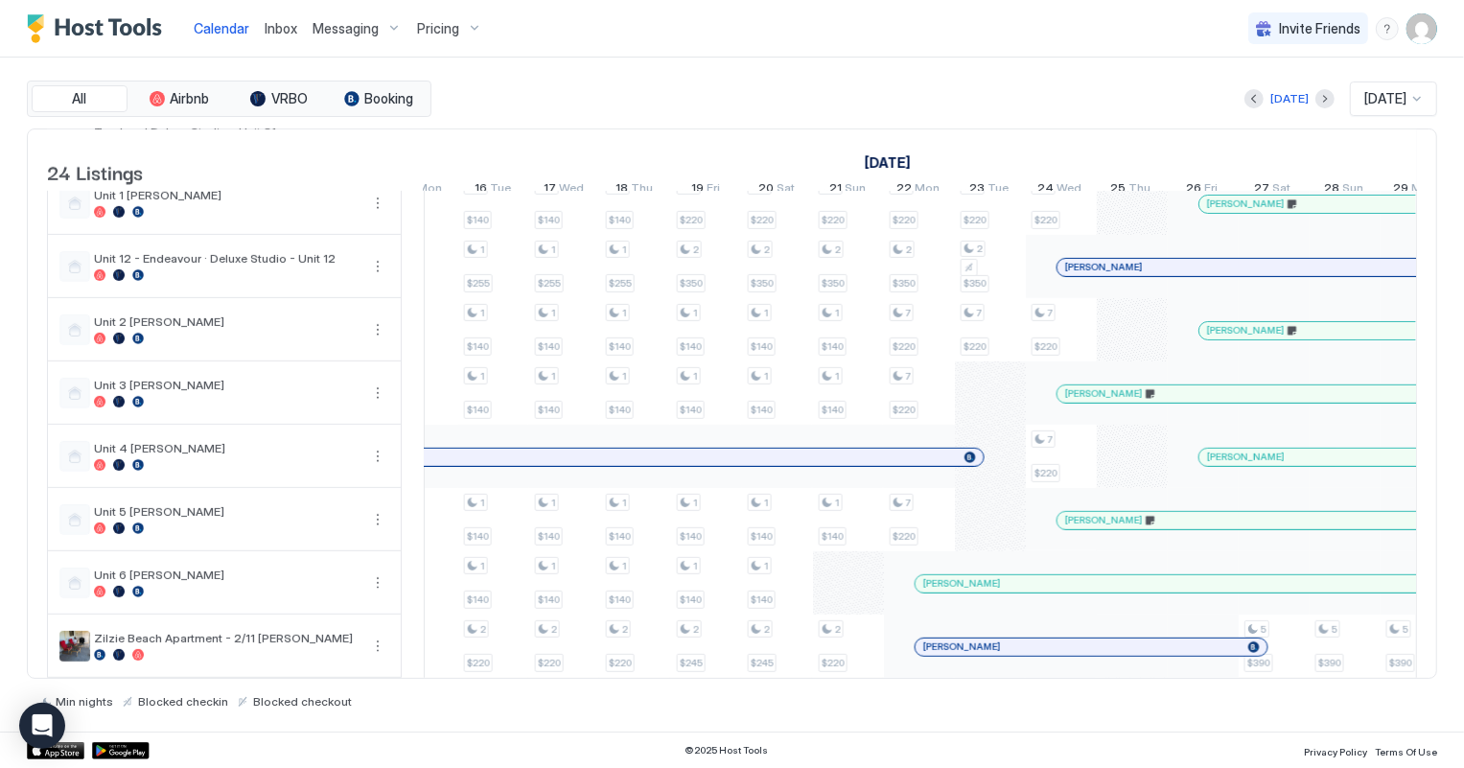
click at [1264, 463] on span "[PERSON_NAME]" at bounding box center [1246, 456] width 78 height 12
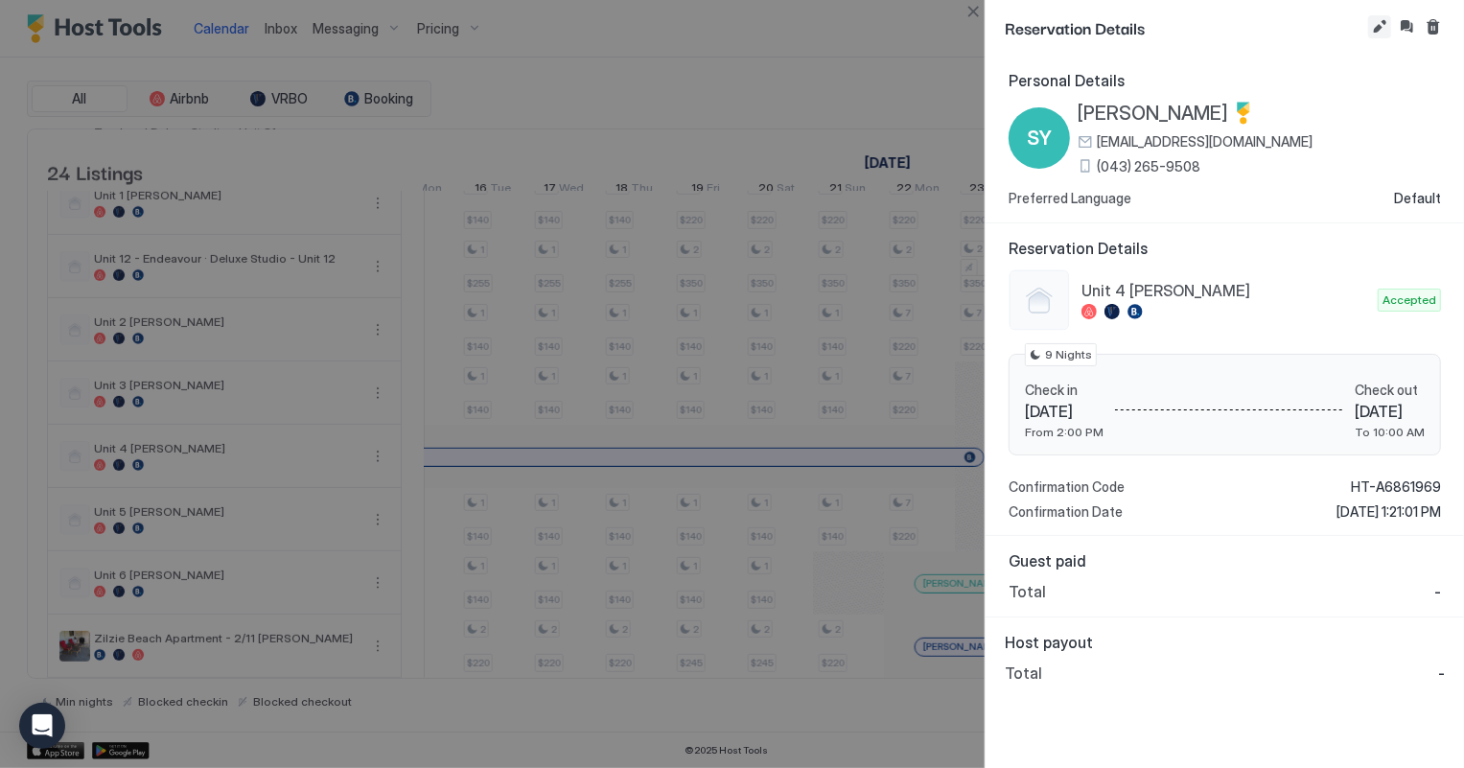
click at [1378, 27] on button "Edit reservation" at bounding box center [1379, 26] width 23 height 23
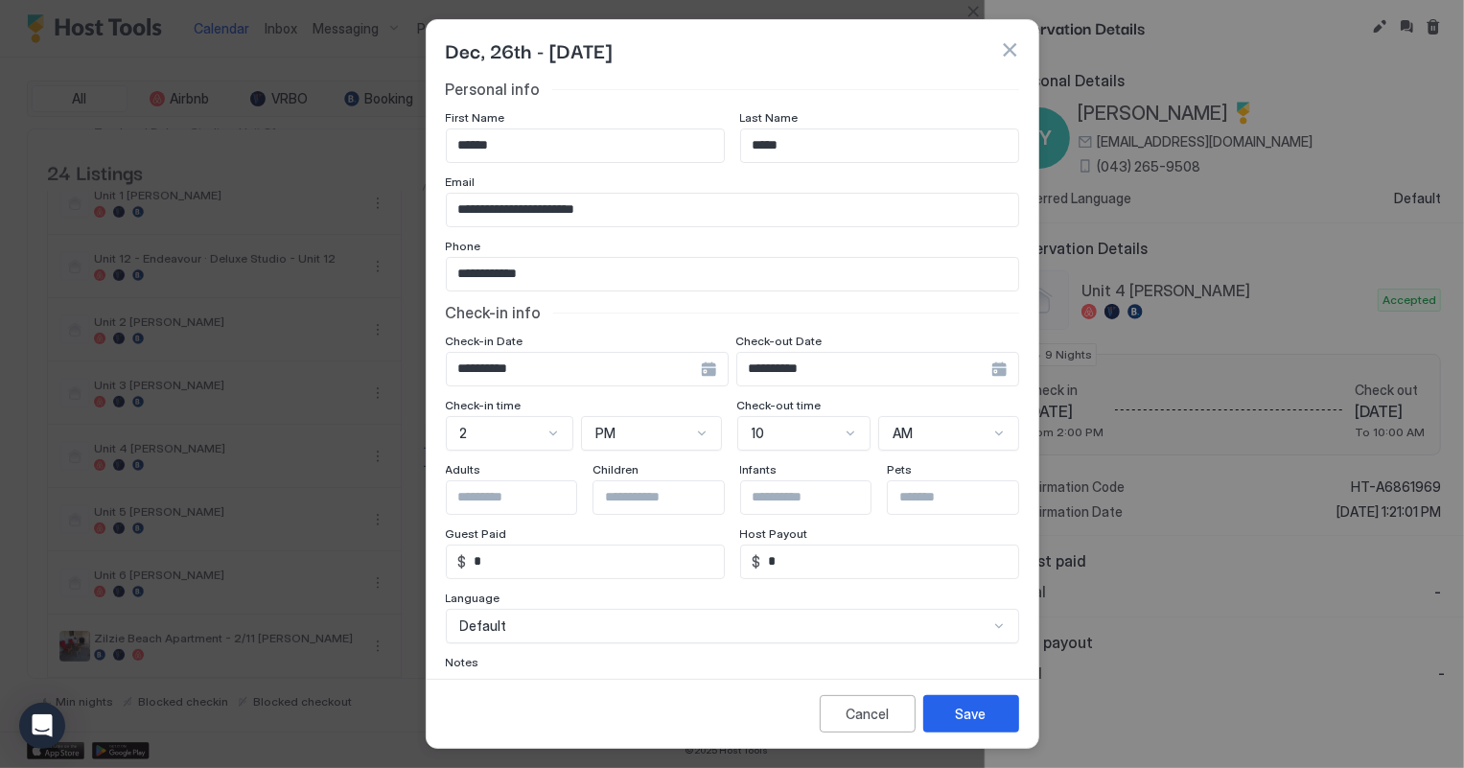
scroll to position [0, 0]
click at [969, 719] on div "Save" at bounding box center [971, 714] width 31 height 20
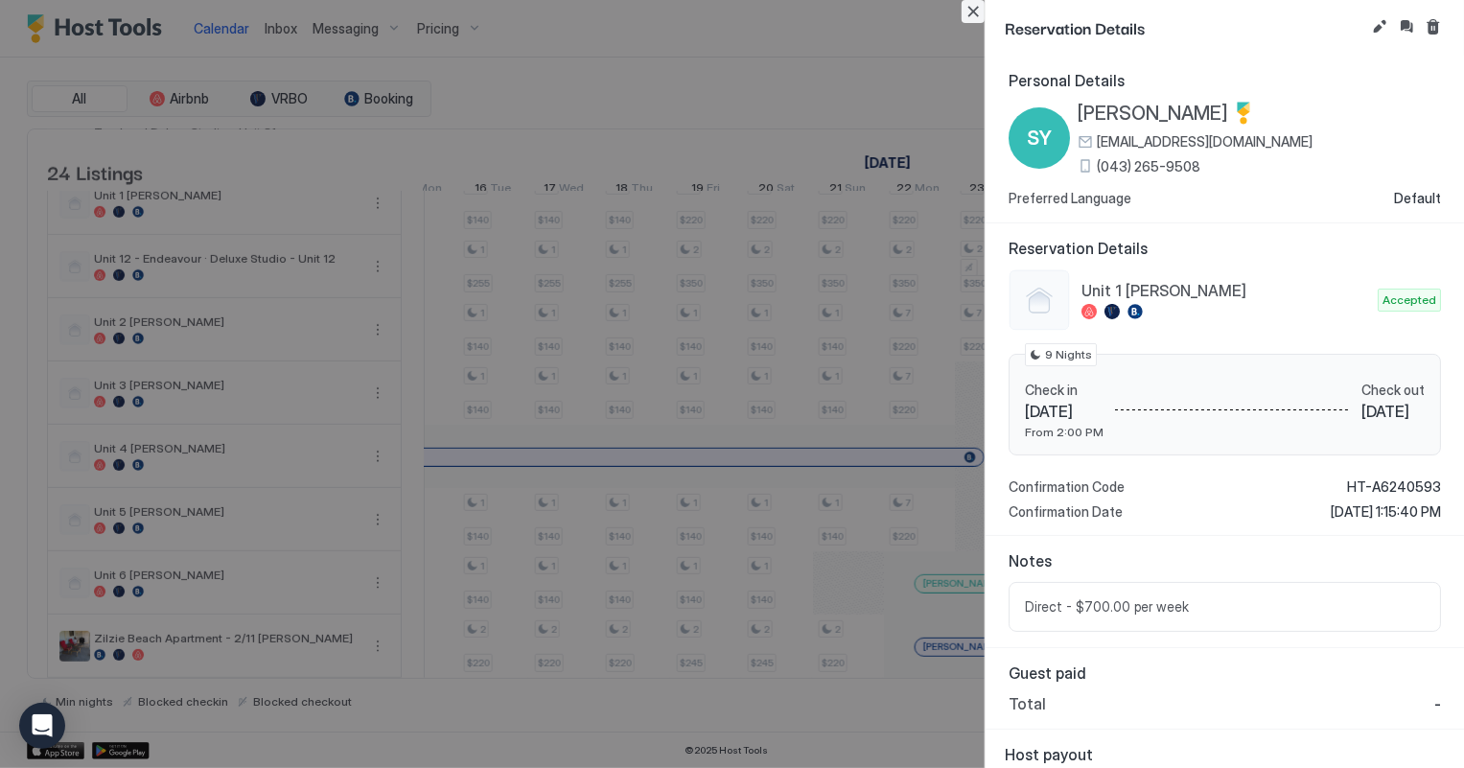
click at [973, 13] on button "Close" at bounding box center [972, 11] width 23 height 23
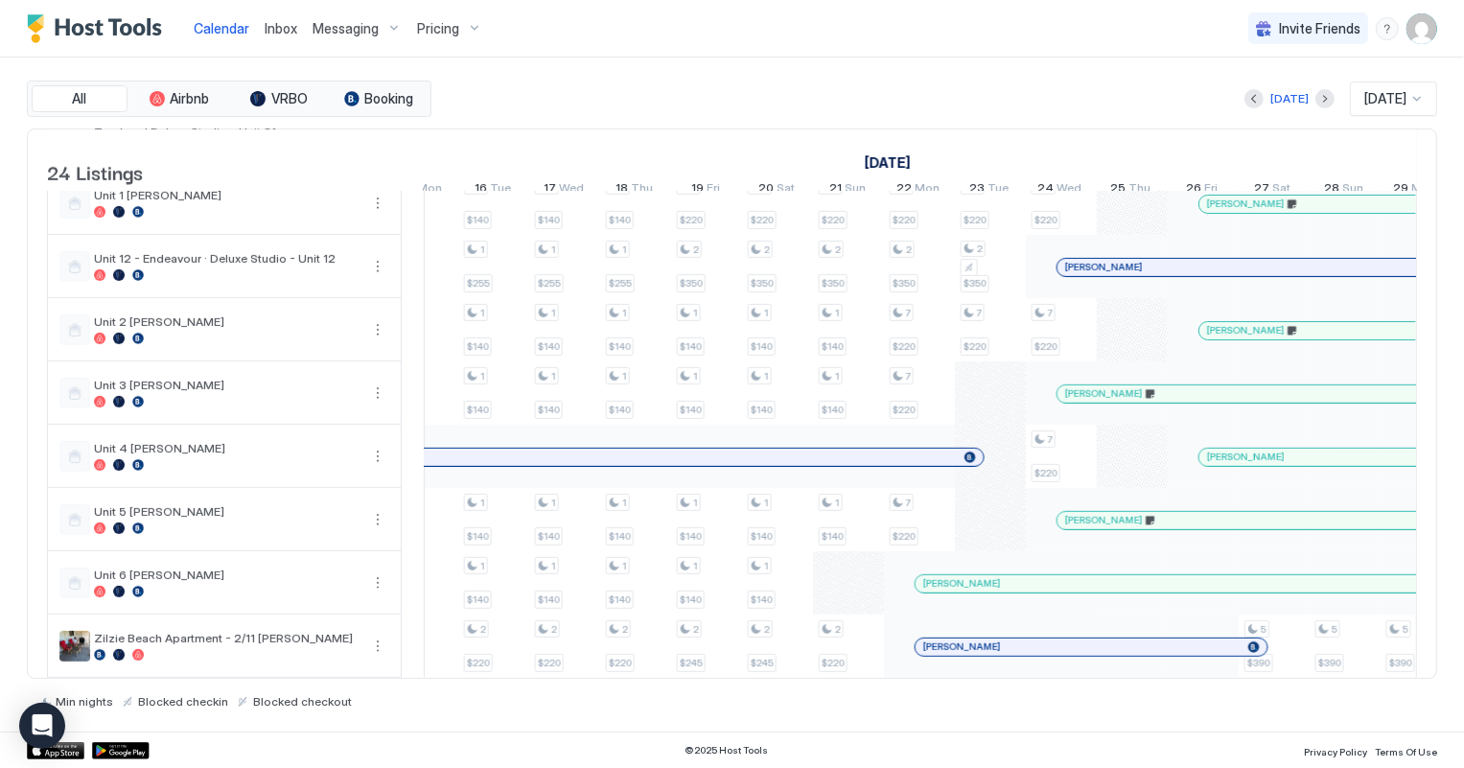
click at [1306, 212] on div at bounding box center [1307, 203] width 15 height 15
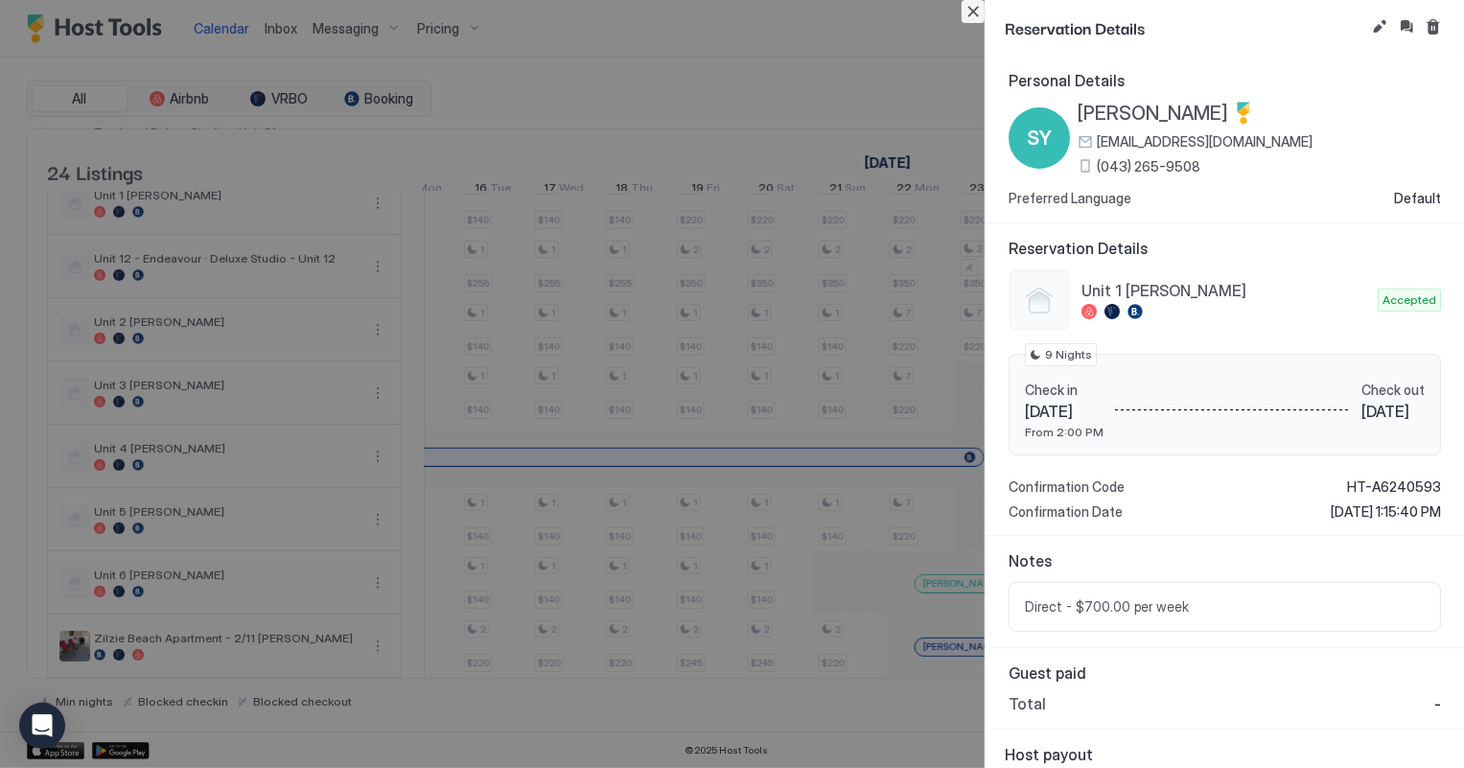
click at [973, 12] on button "Close" at bounding box center [972, 11] width 23 height 23
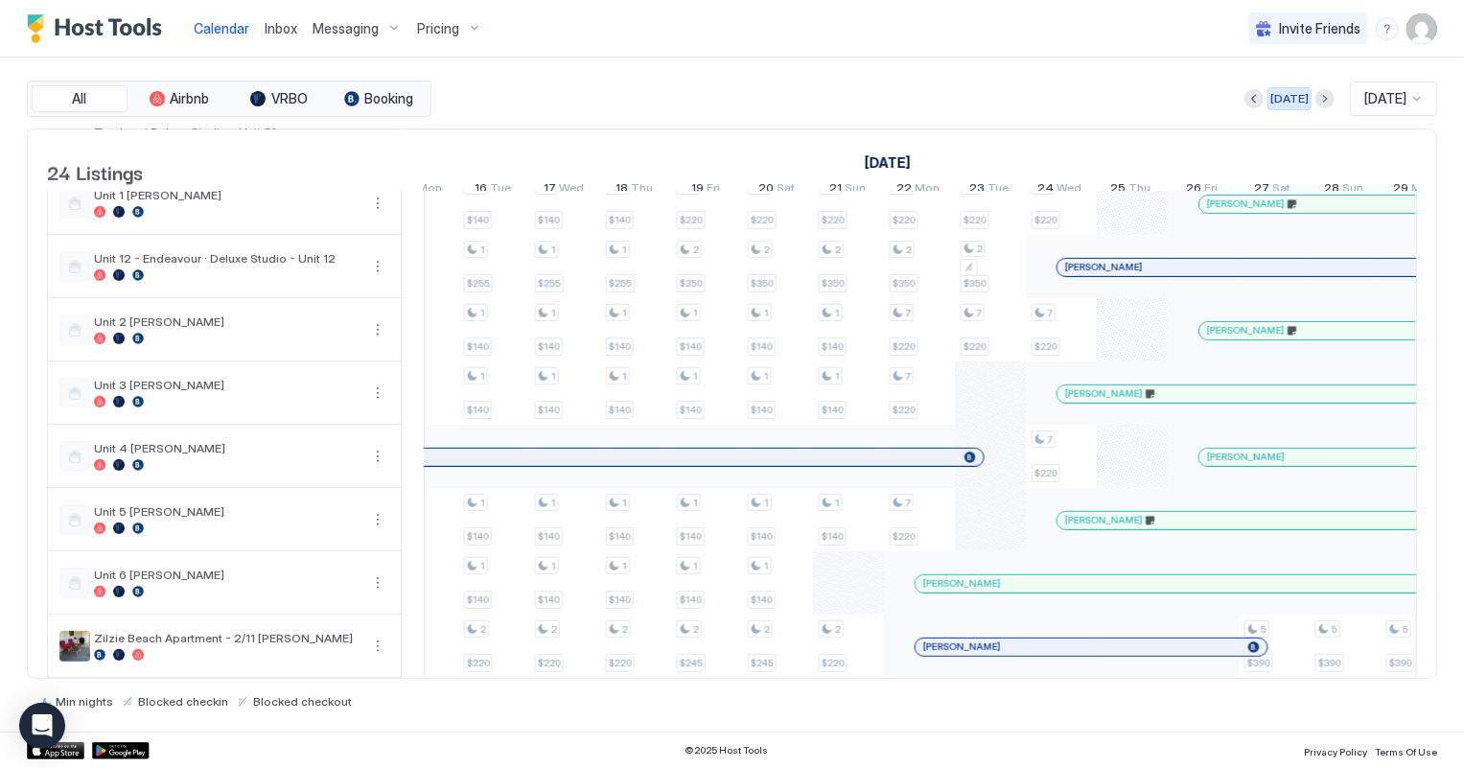
drag, startPoint x: 1275, startPoint y: 97, endPoint x: 883, endPoint y: 4, distance: 402.9
click at [1275, 97] on div "[DATE]" at bounding box center [1289, 98] width 38 height 17
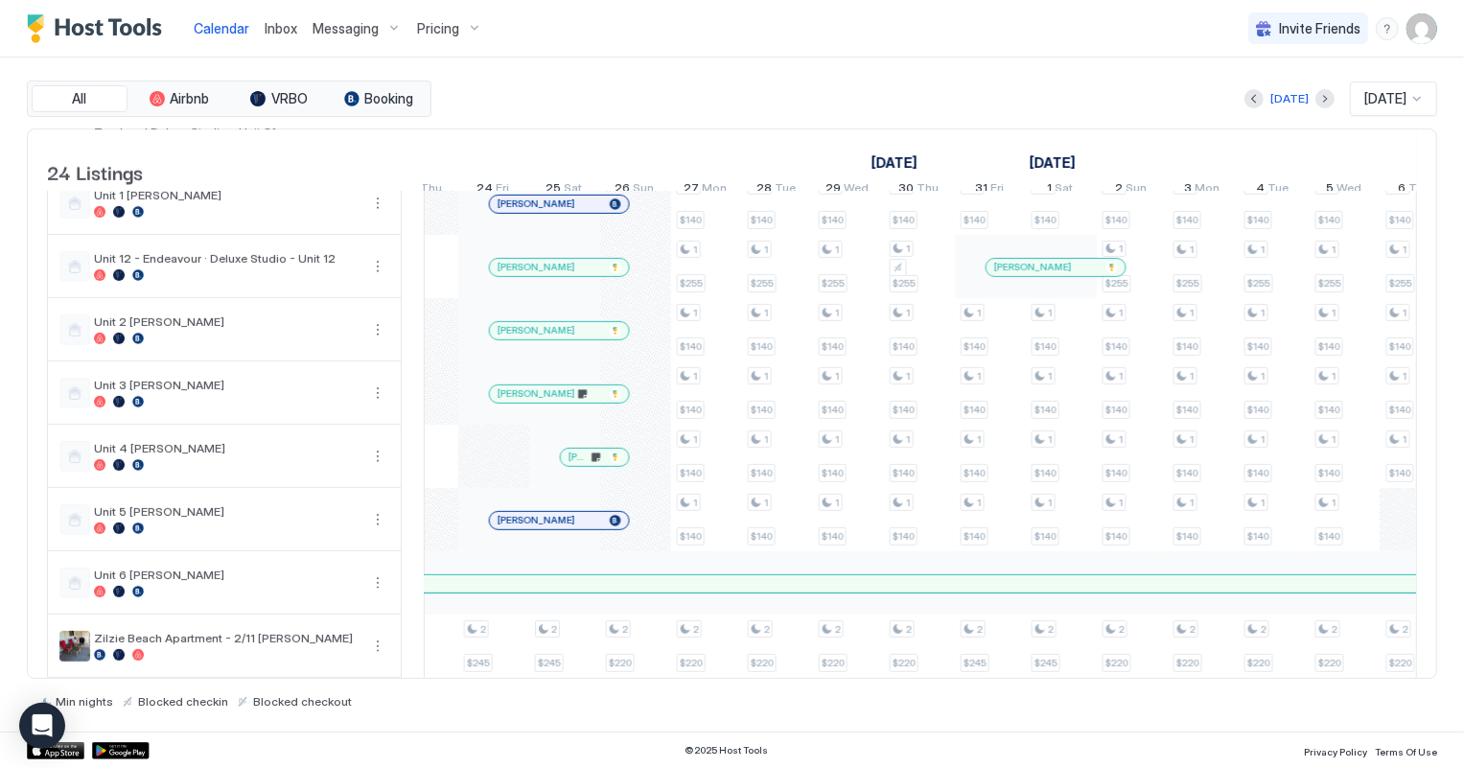
scroll to position [0, 1064]
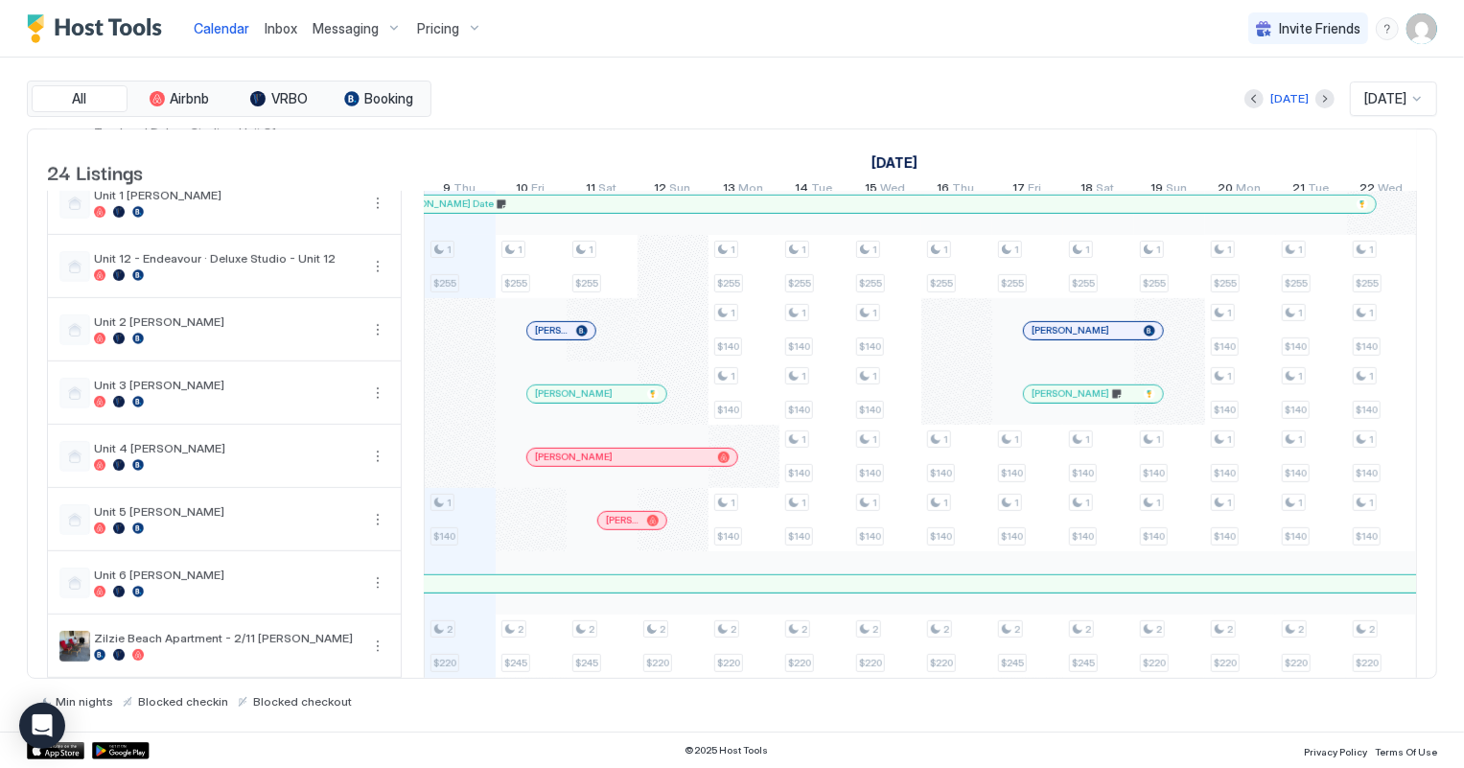
click at [281, 28] on span "Inbox" at bounding box center [281, 28] width 33 height 16
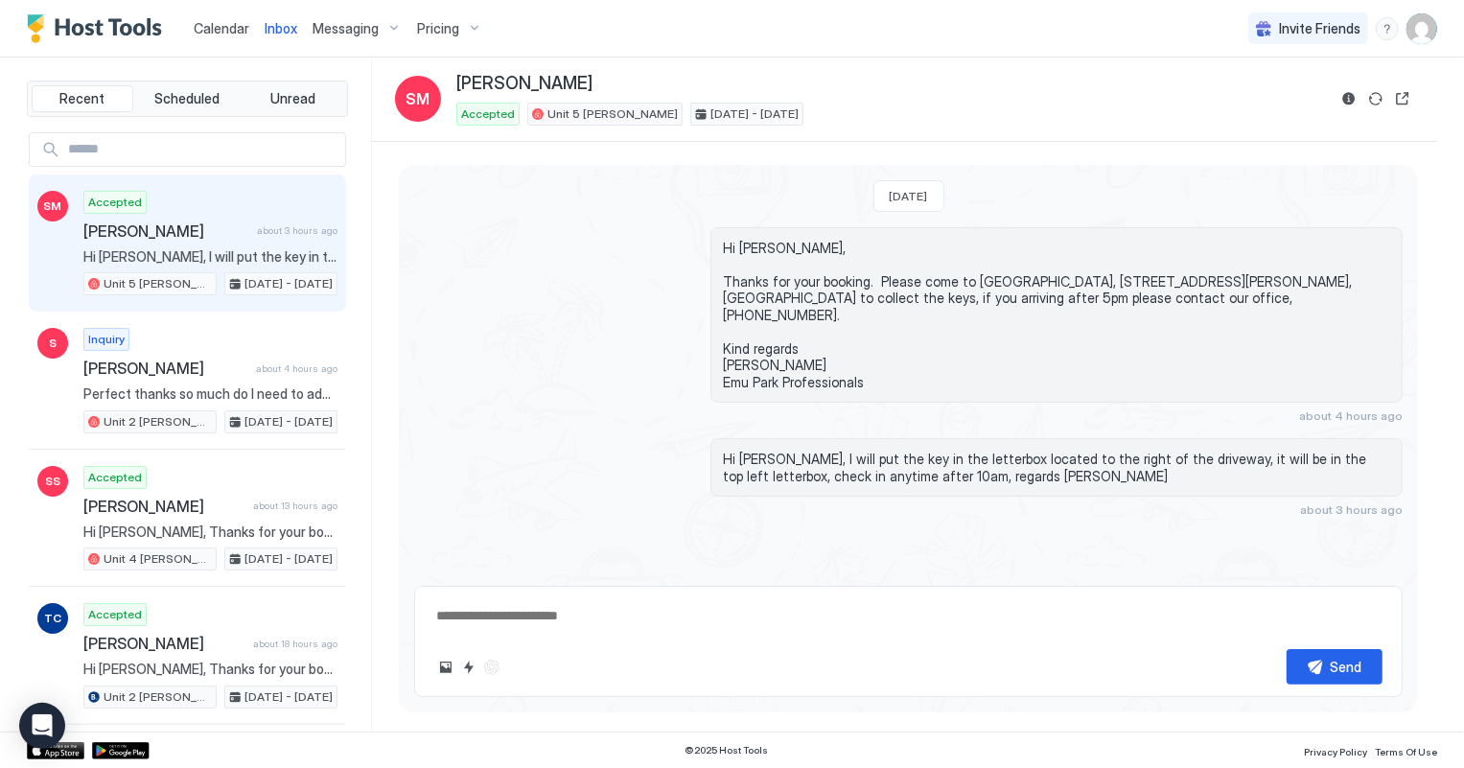
click at [217, 28] on span "Calendar" at bounding box center [222, 28] width 56 height 16
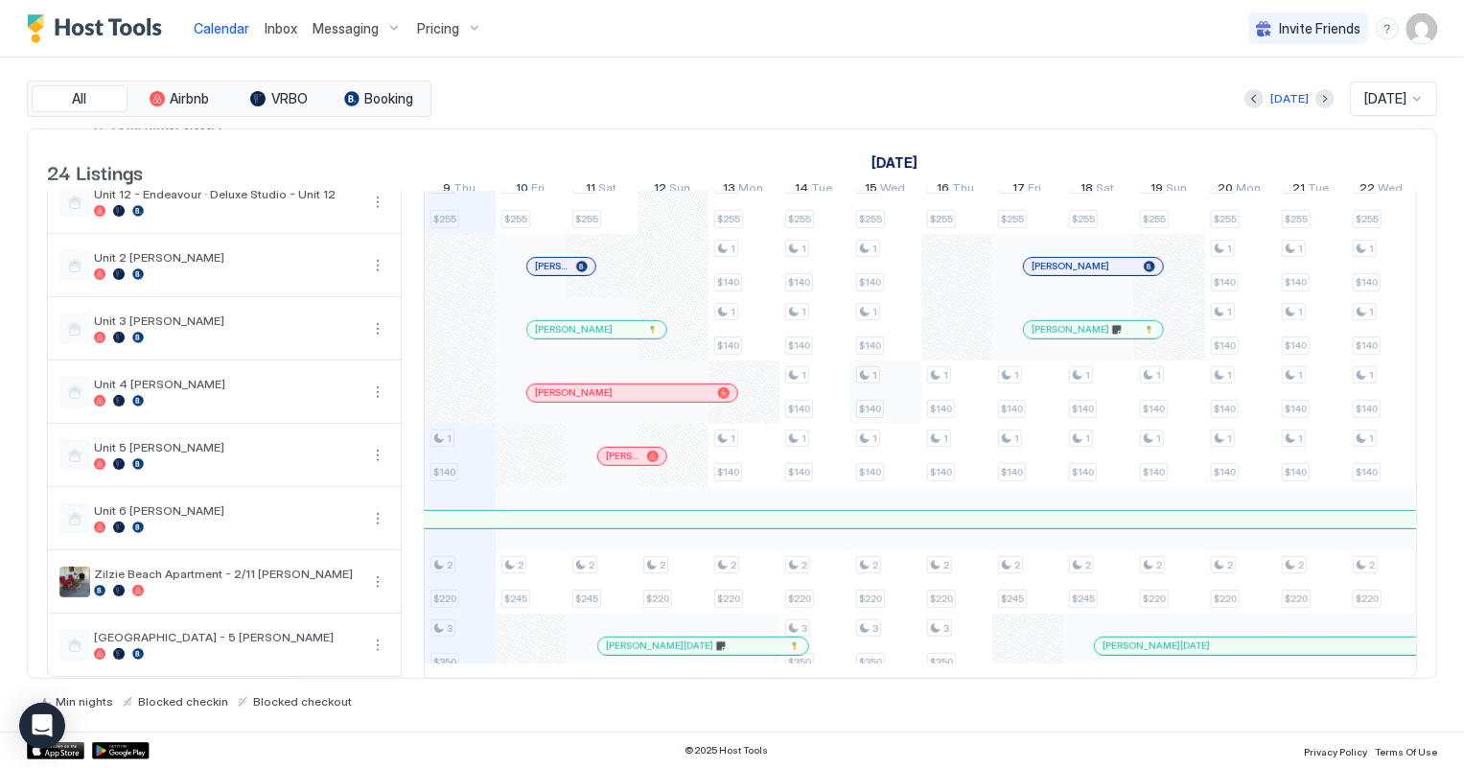
scroll to position [705, 0]
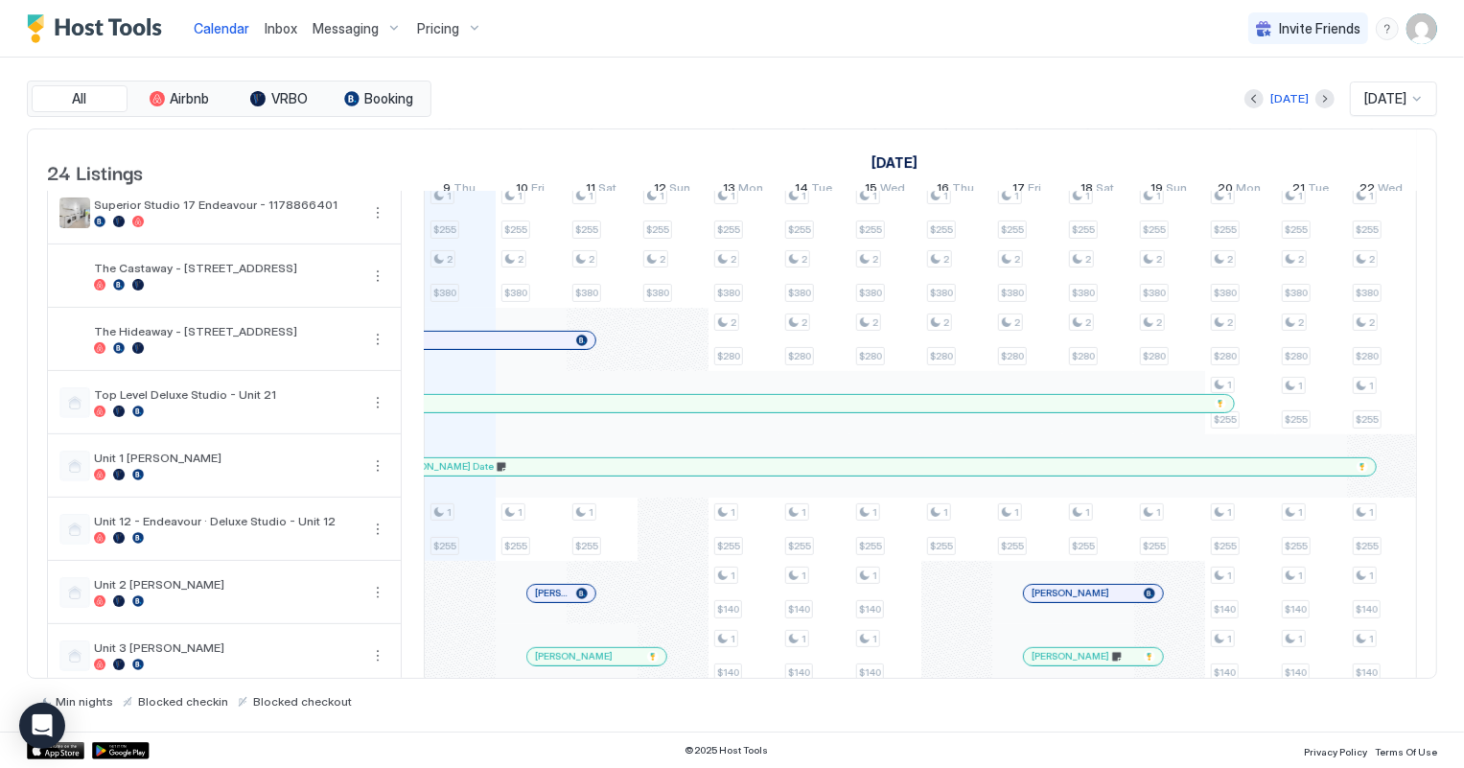
click at [278, 24] on span "Inbox" at bounding box center [281, 28] width 33 height 16
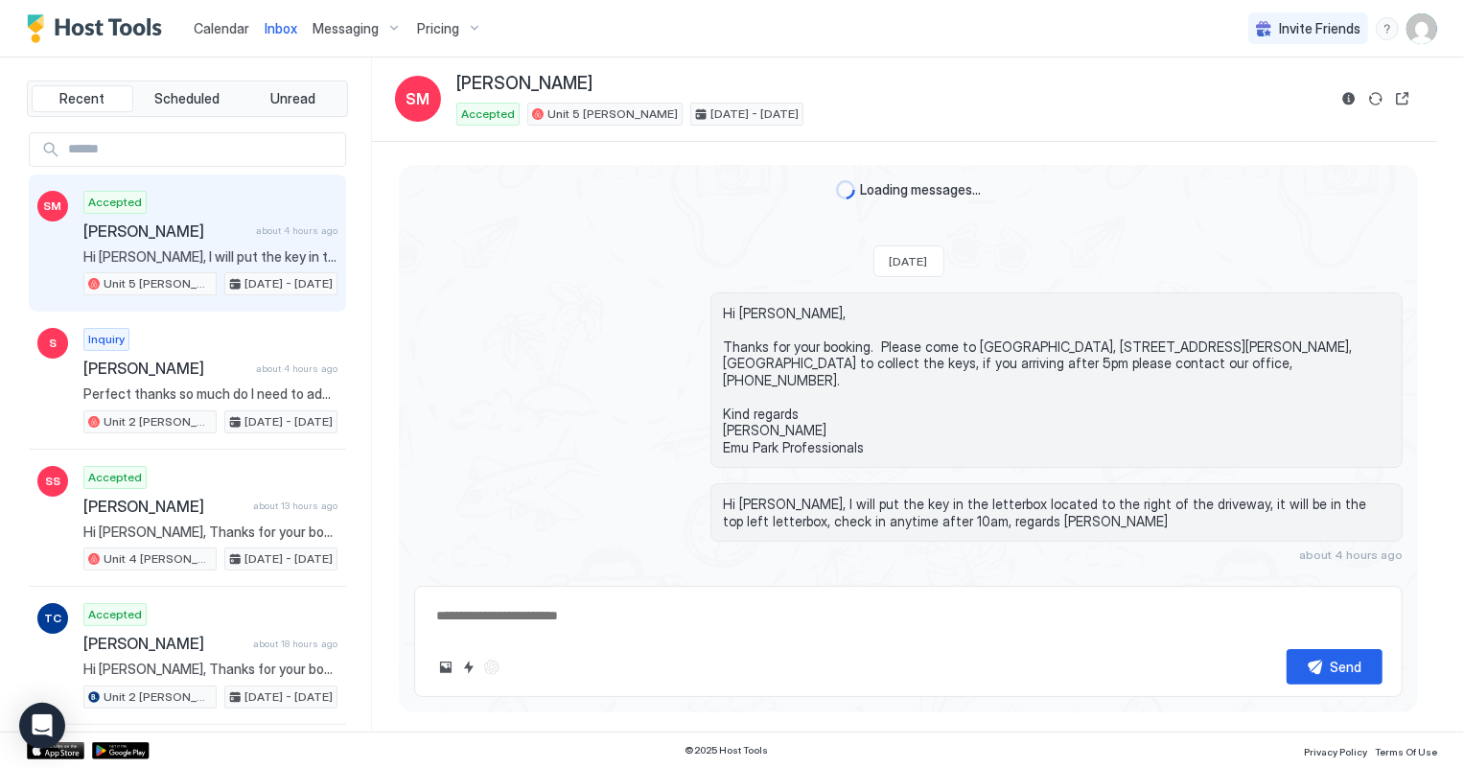
click at [214, 33] on span "Calendar" at bounding box center [222, 28] width 56 height 16
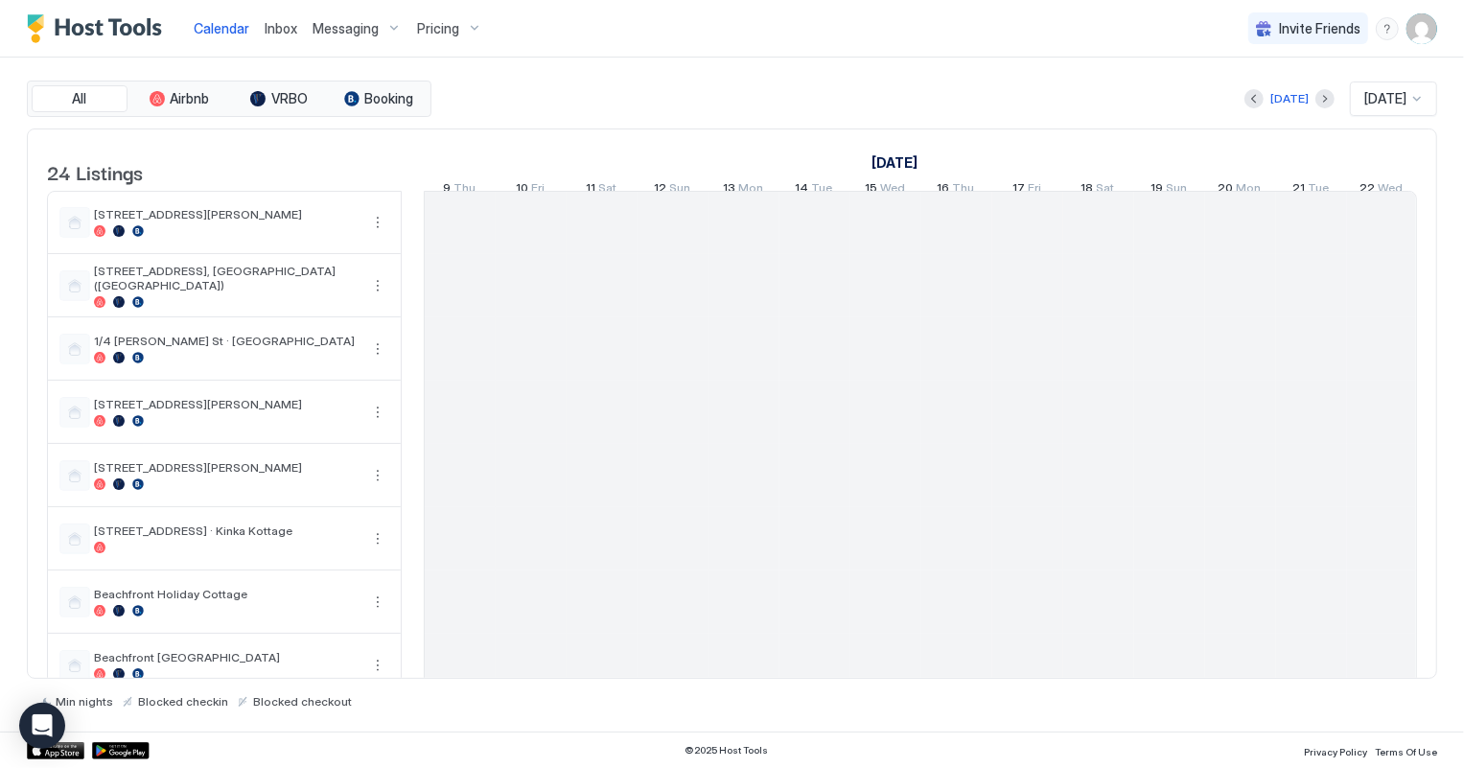
scroll to position [0, 1064]
